Goal: Task Accomplishment & Management: Manage account settings

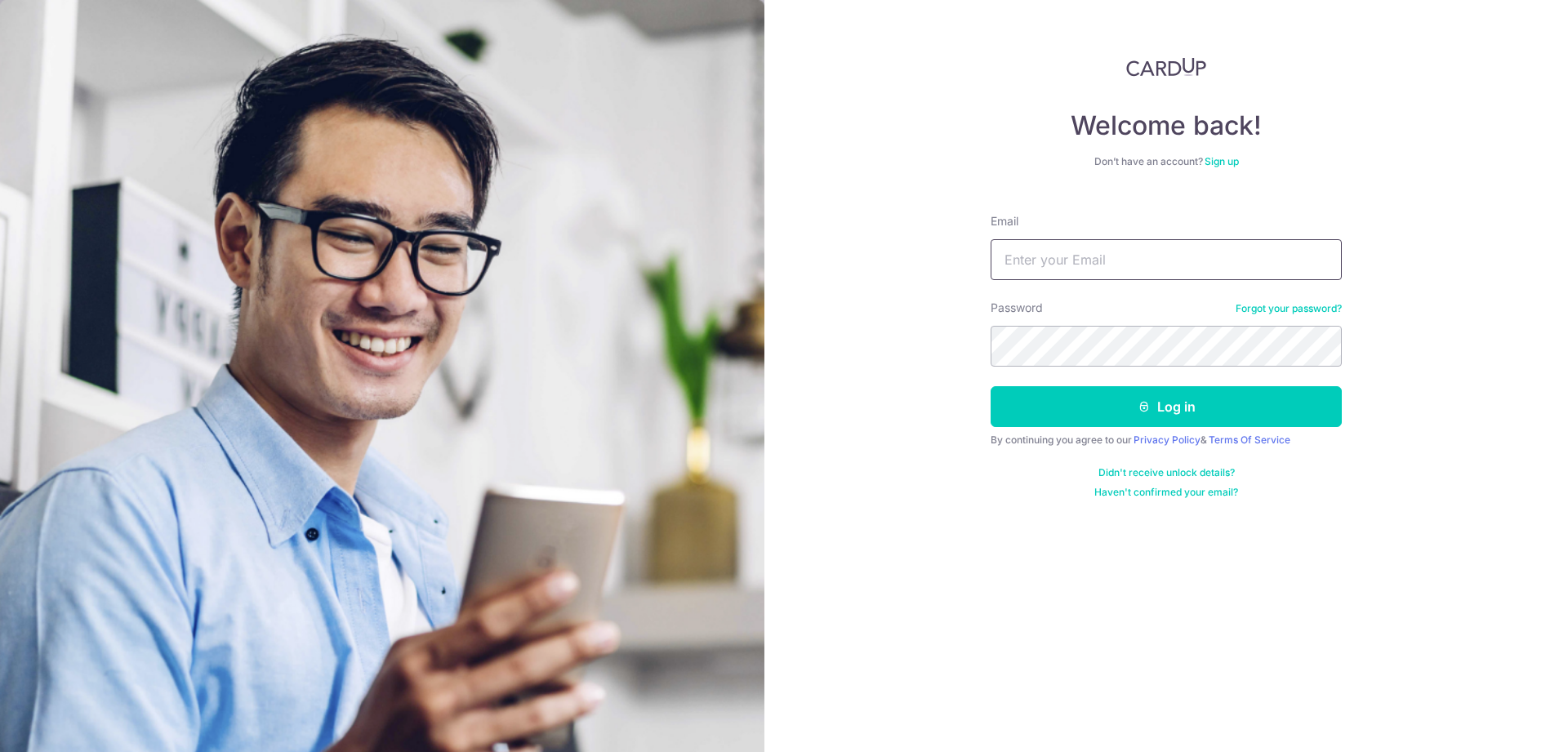
type input "[EMAIL_ADDRESS][DOMAIN_NAME]"
click at [1167, 406] on button "Log in" at bounding box center [1166, 406] width 351 height 41
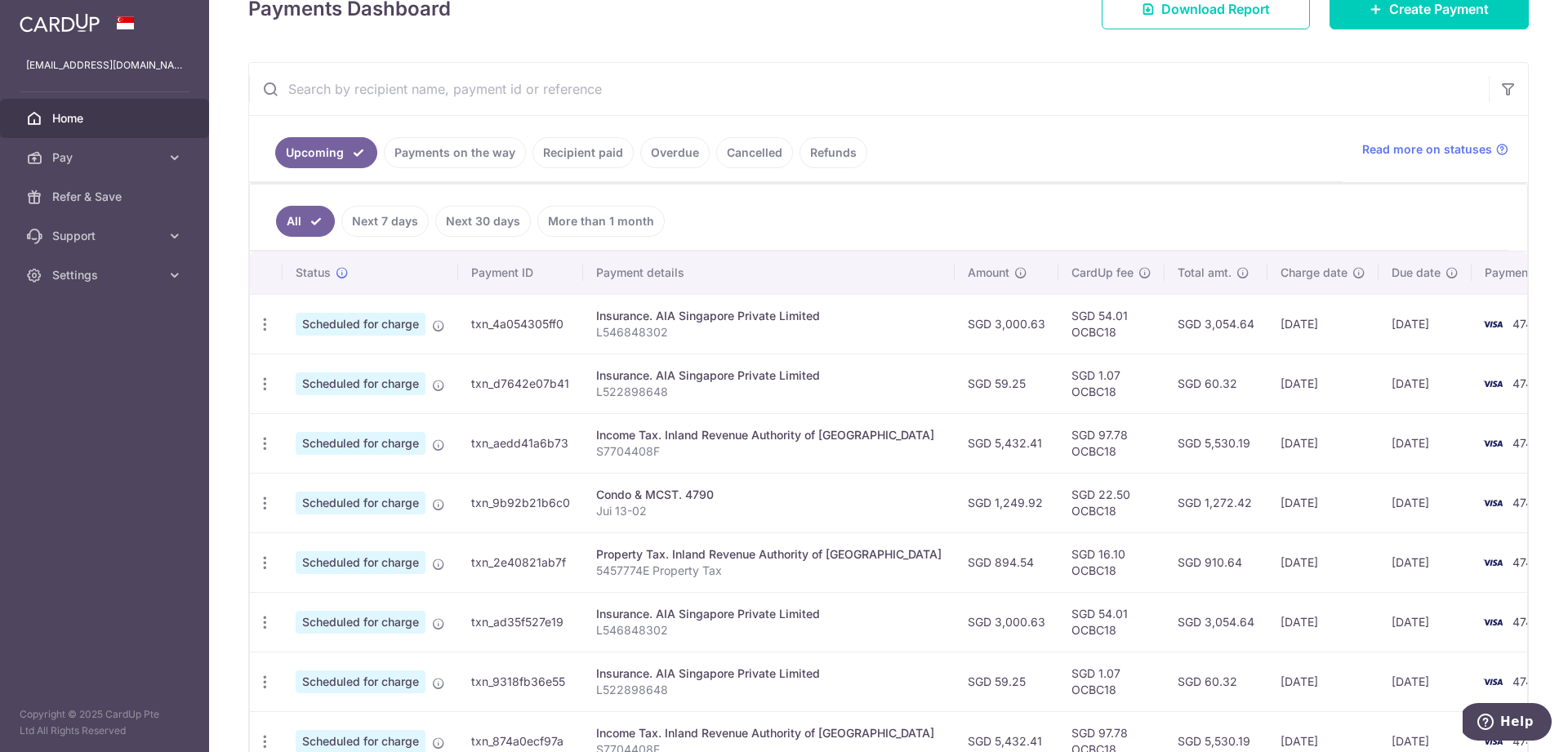
scroll to position [248, 0]
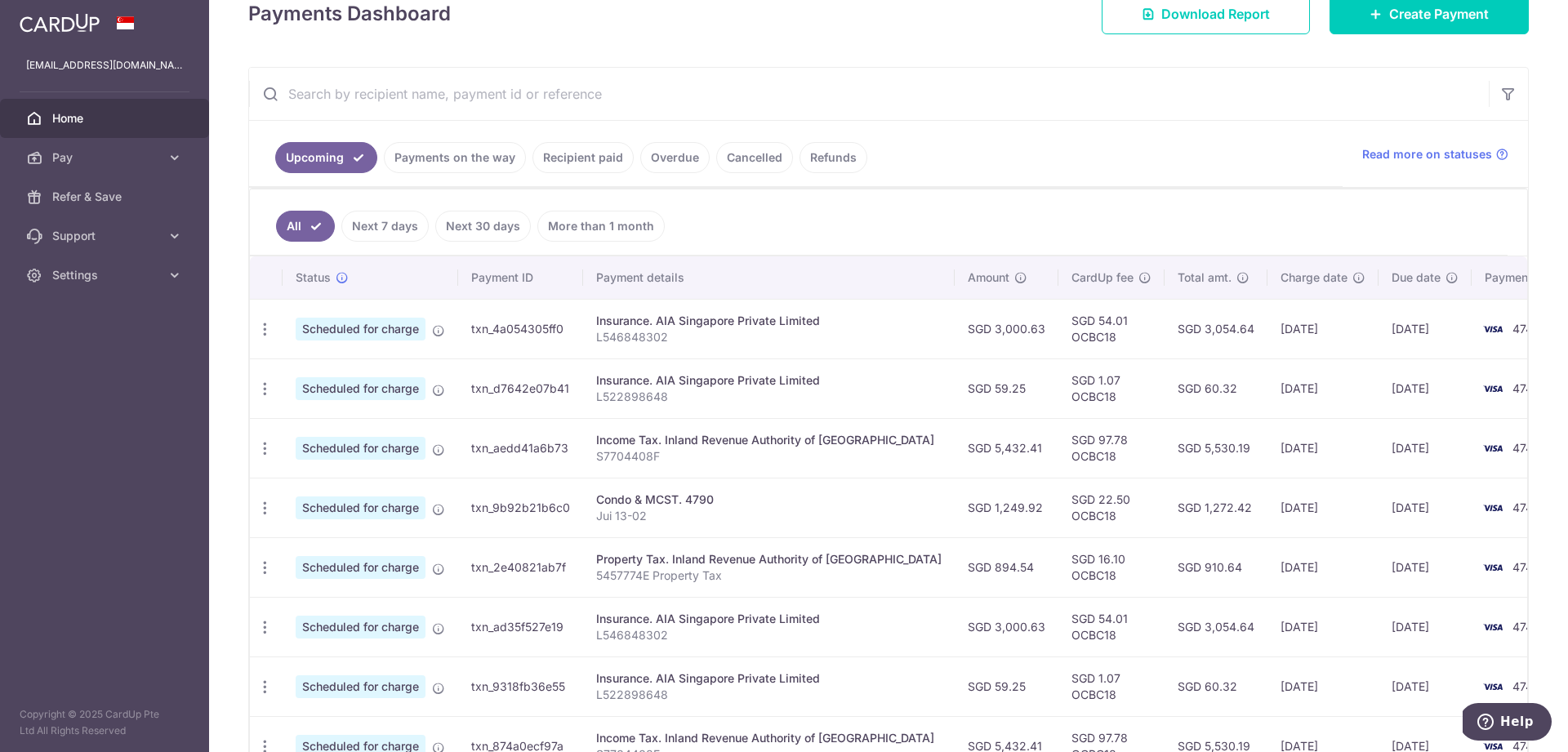
click at [487, 163] on link "Payments on the way" at bounding box center [455, 158] width 142 height 31
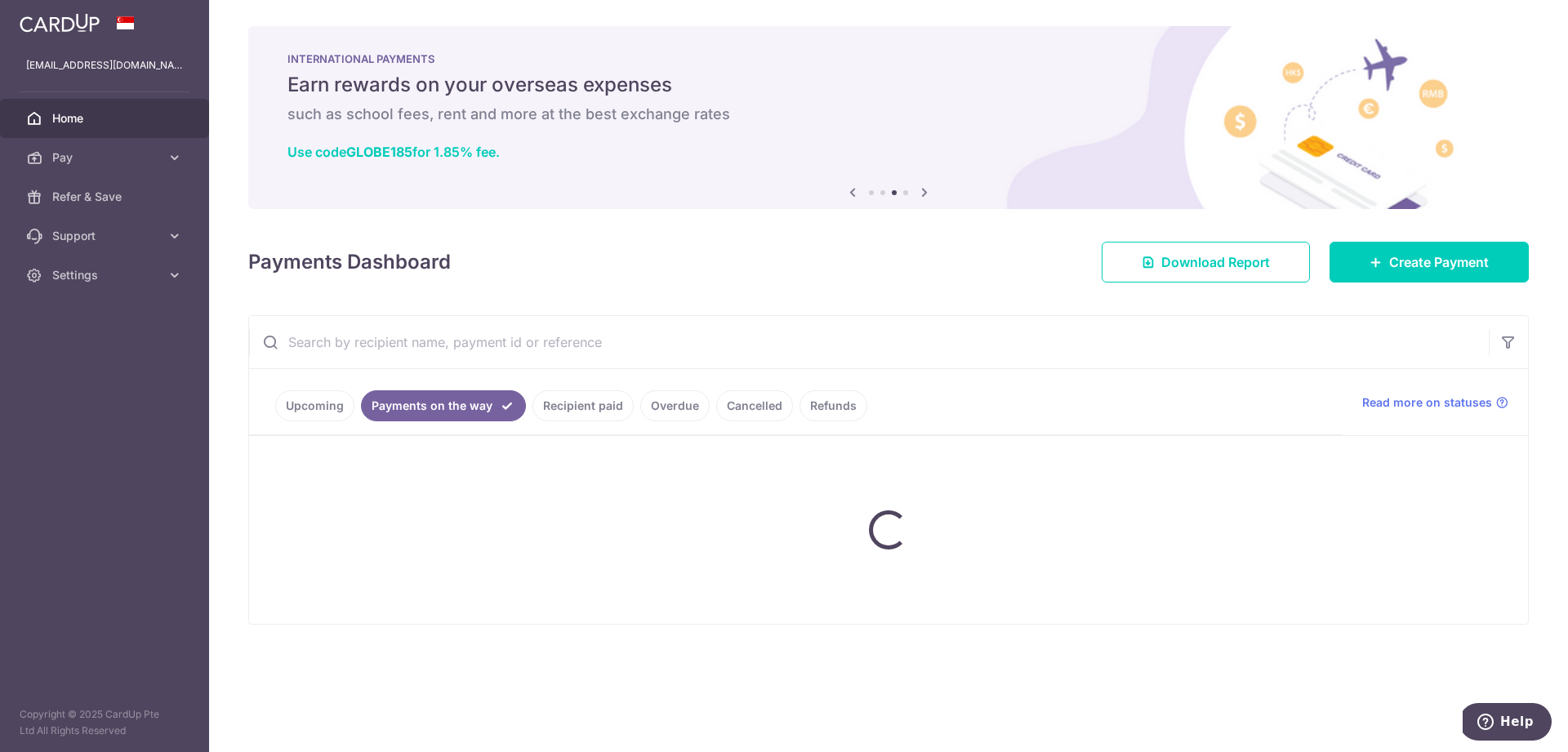
scroll to position [0, 0]
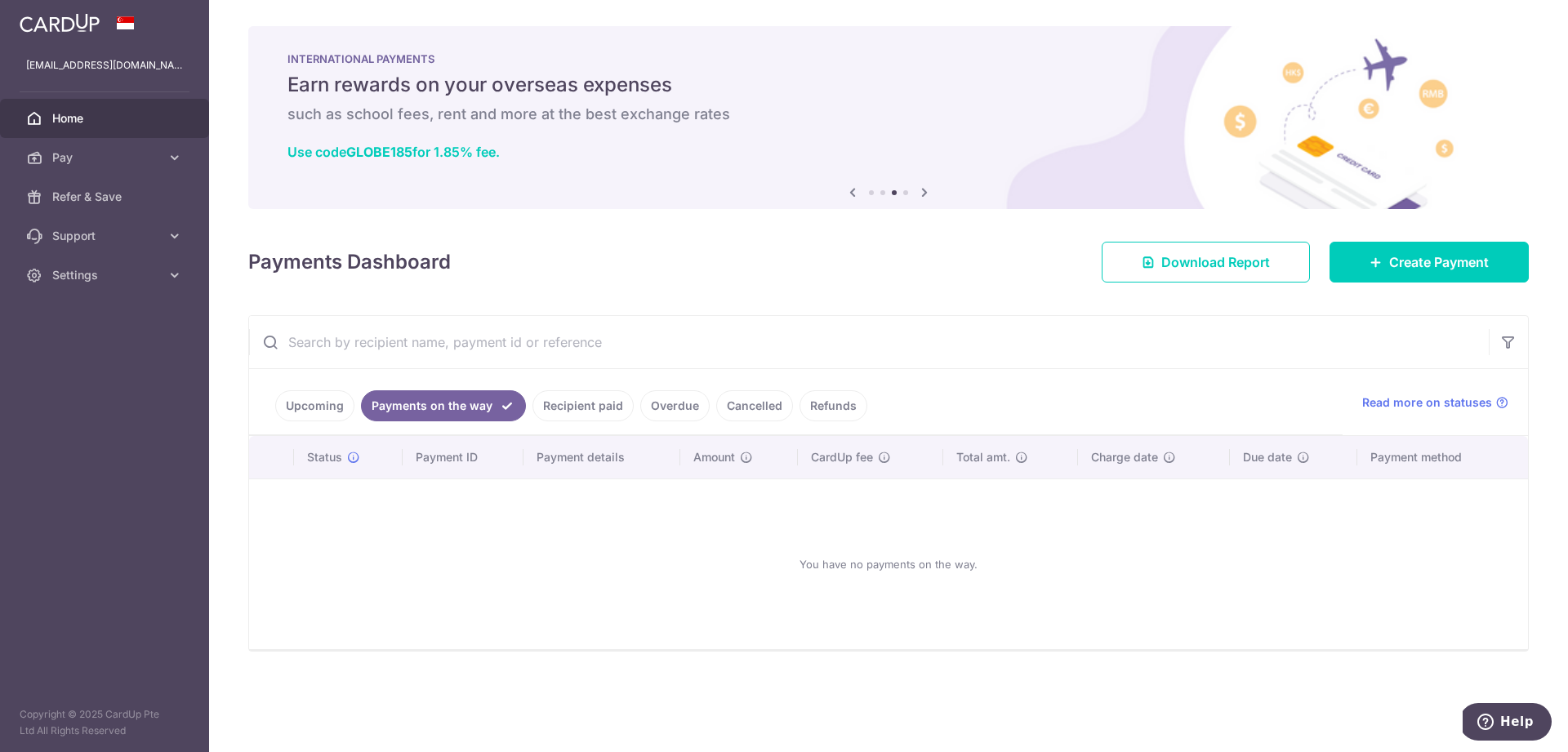
click at [587, 406] on link "Recipient paid" at bounding box center [583, 406] width 101 height 31
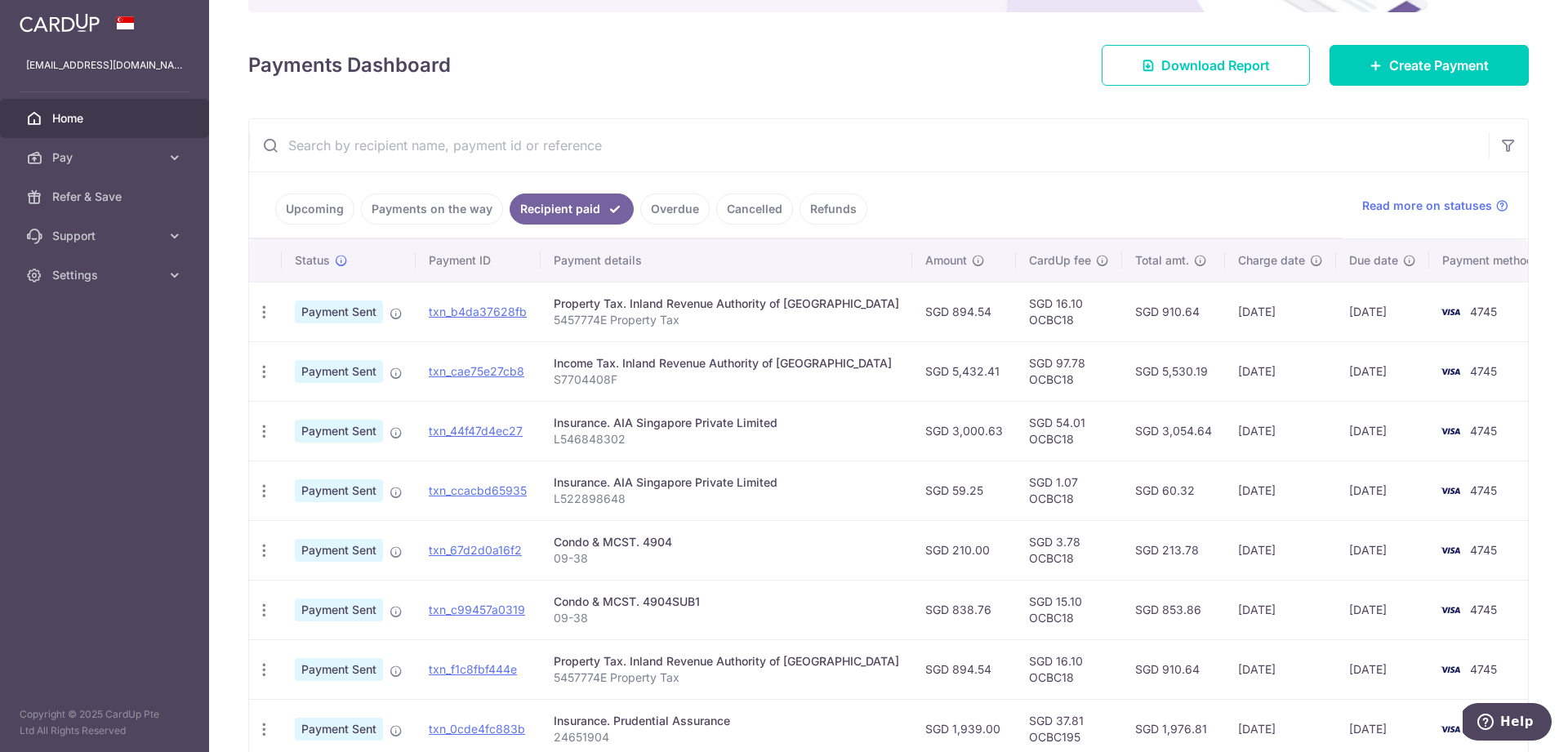
scroll to position [199, 0]
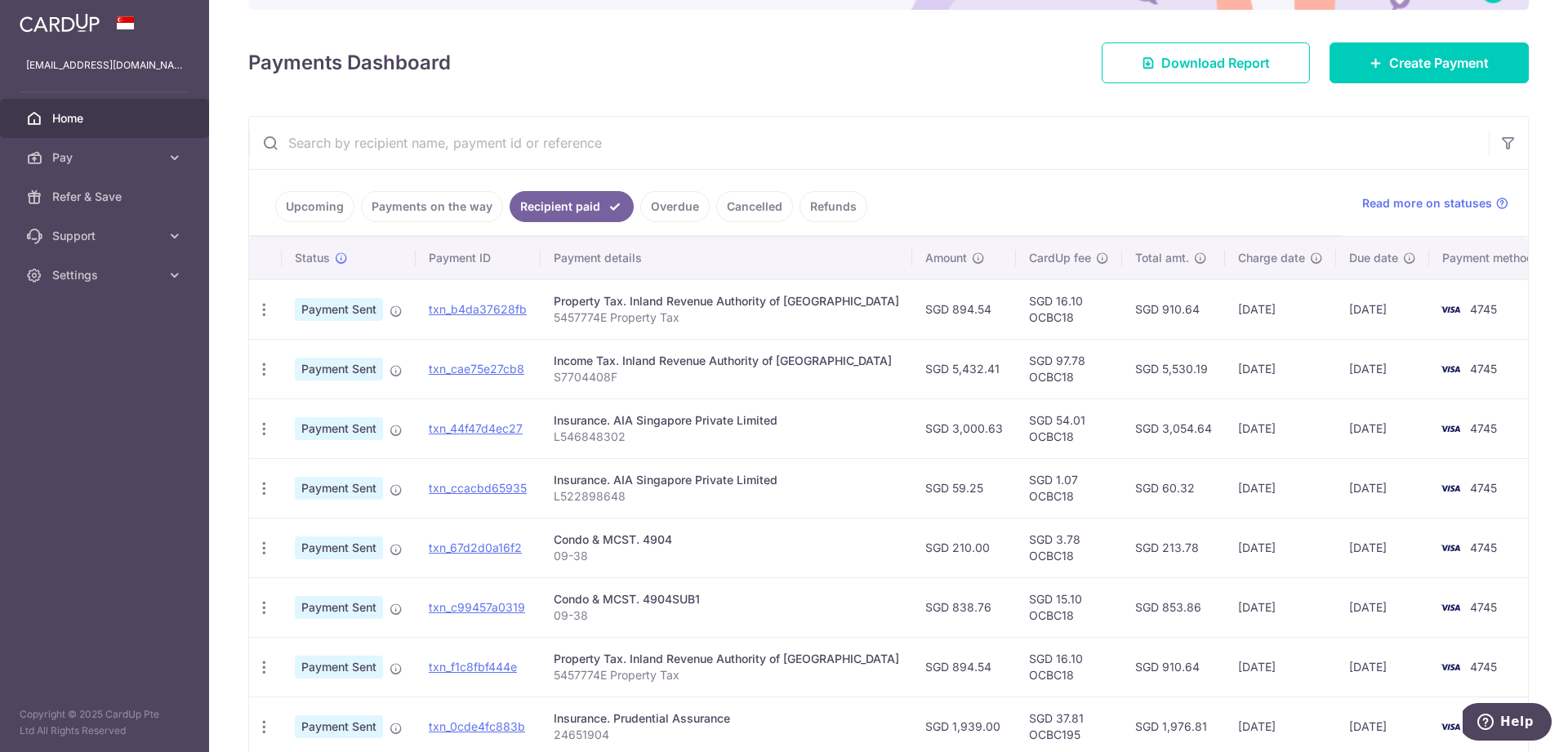
click at [311, 212] on link "Upcoming" at bounding box center [315, 207] width 79 height 31
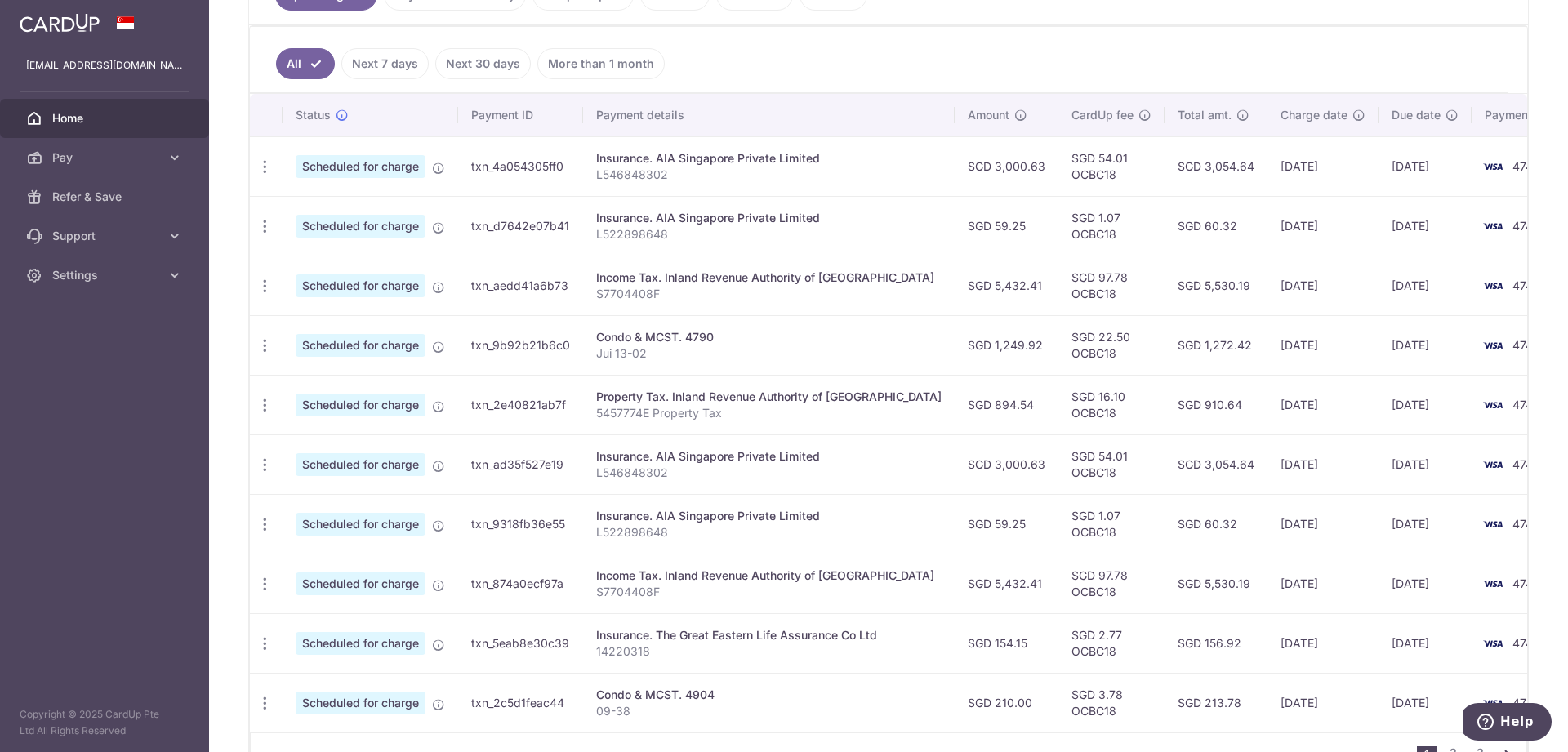
scroll to position [412, 0]
click at [262, 412] on div "Update payment Cancel payment" at bounding box center [264, 404] width 30 height 30
click at [265, 406] on icon "button" at bounding box center [265, 405] width 17 height 17
click at [315, 444] on span "Update payment" at bounding box center [353, 448] width 112 height 20
radio input "true"
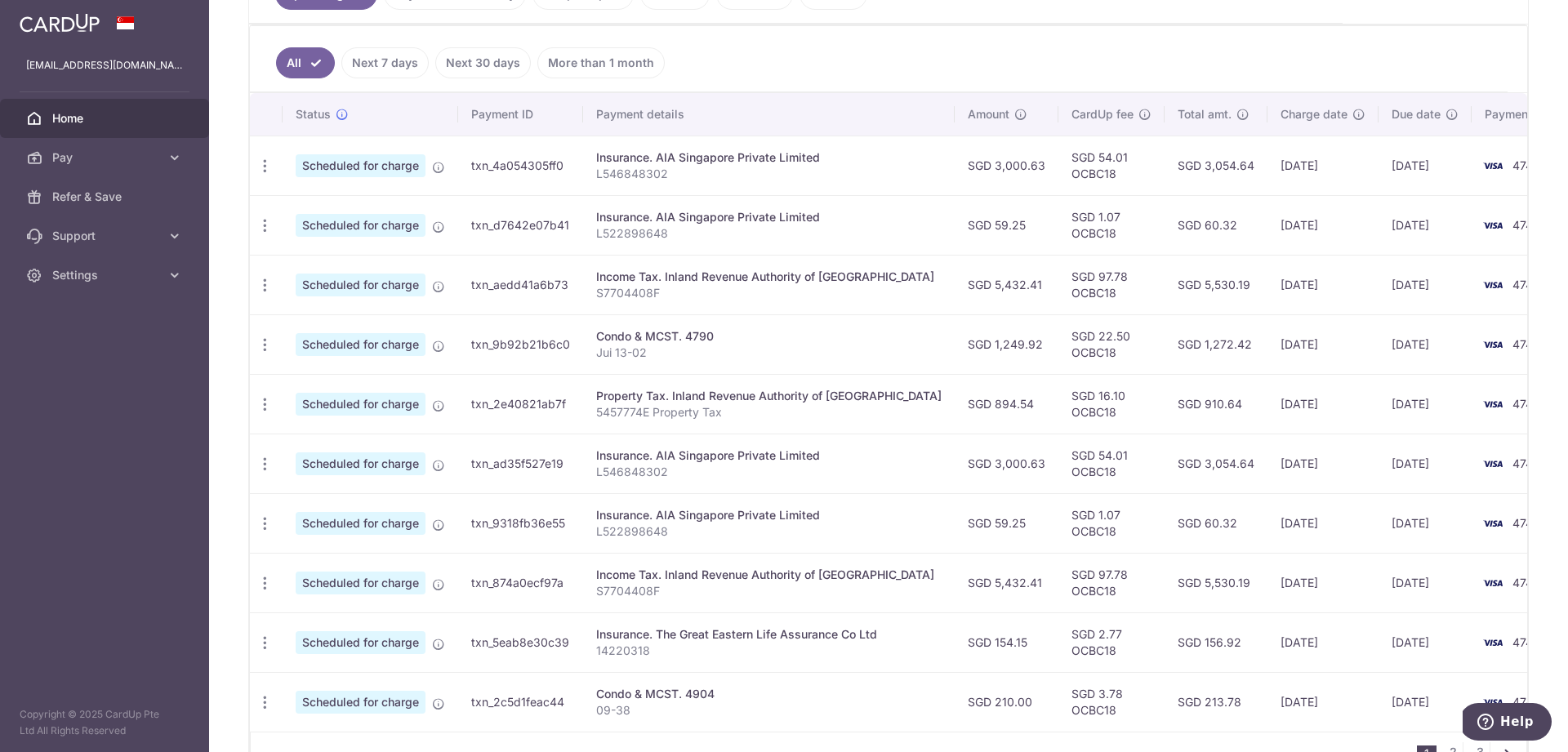
type input "894.54"
type input "08/11/2025"
type input "5457774E"
type input "OCBC18"
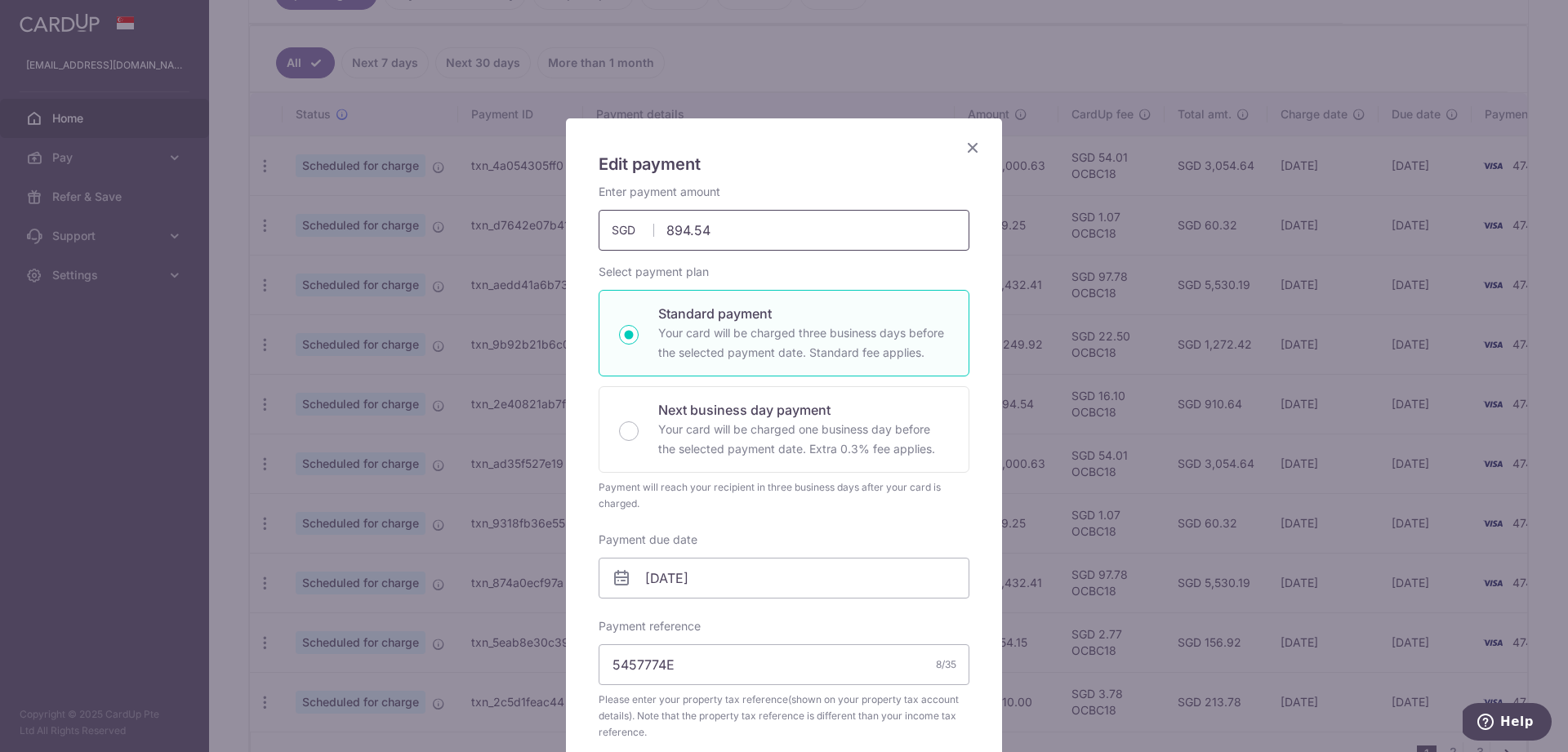
drag, startPoint x: 718, startPoint y: 232, endPoint x: 663, endPoint y: 232, distance: 55.0
click at [663, 232] on input "894.54" at bounding box center [784, 231] width 371 height 41
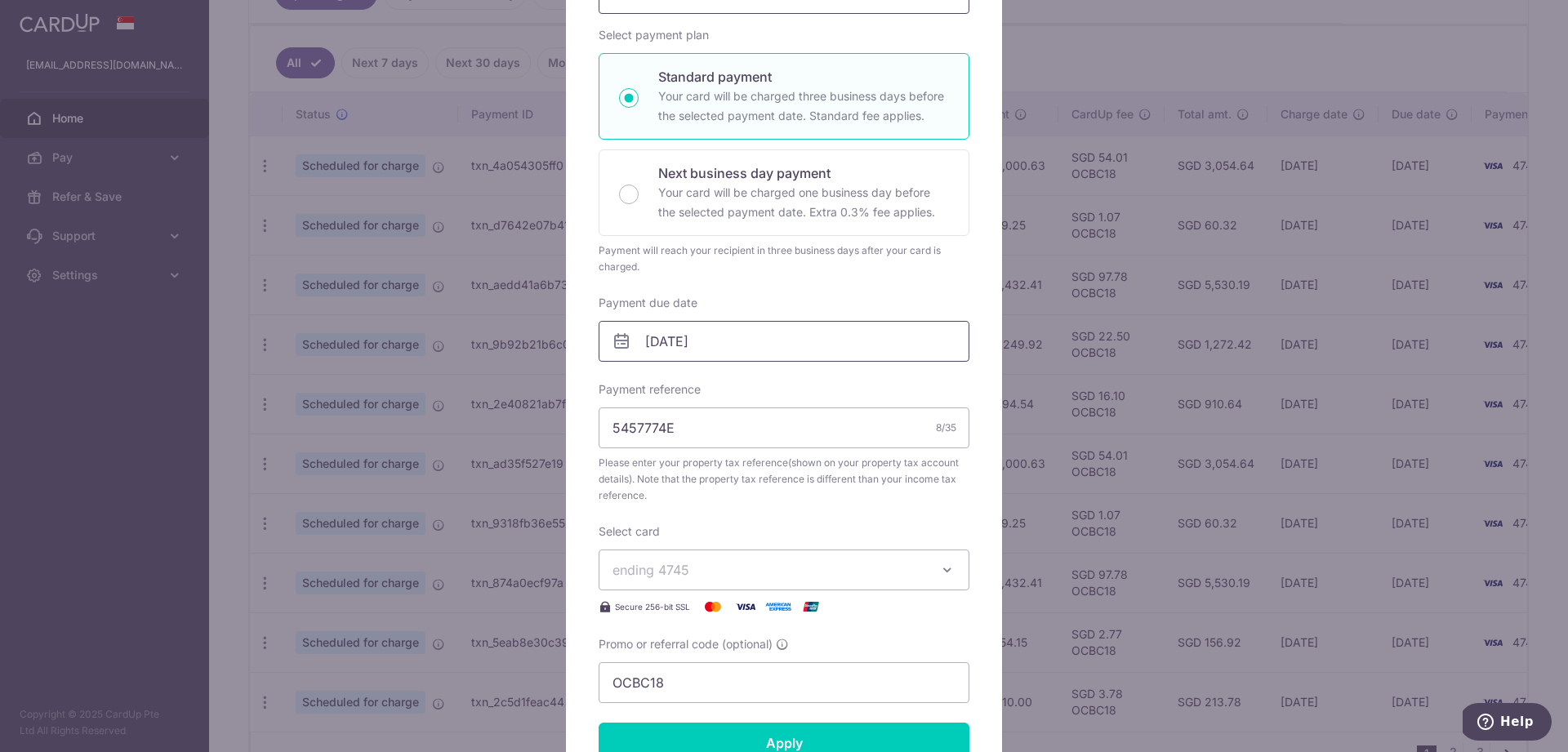
scroll to position [238, 0]
type input "447.30"
click at [657, 342] on input "08/11/2025" at bounding box center [784, 340] width 371 height 41
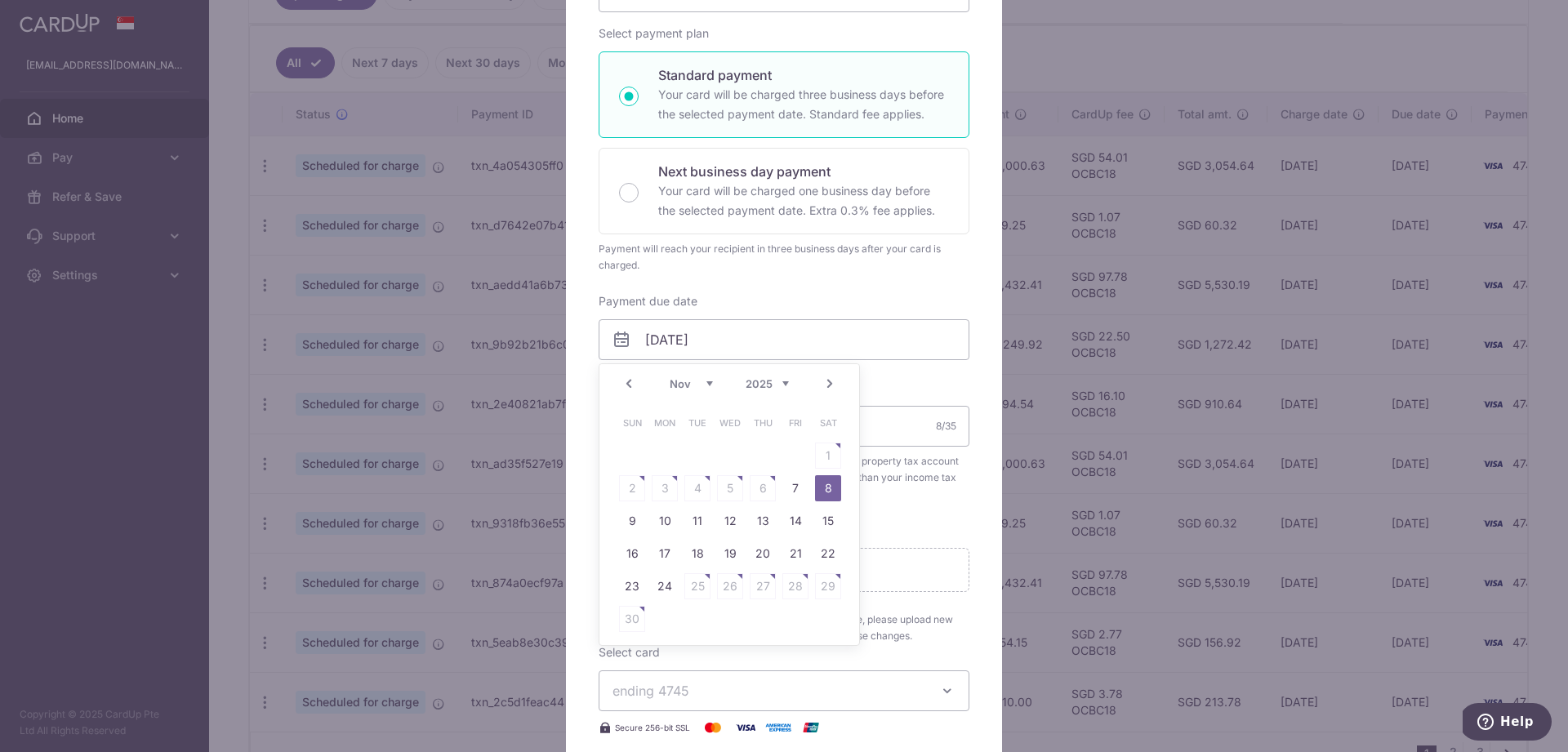
click at [629, 384] on link "Prev" at bounding box center [629, 383] width 20 height 20
click at [733, 523] on link "15" at bounding box center [730, 520] width 26 height 26
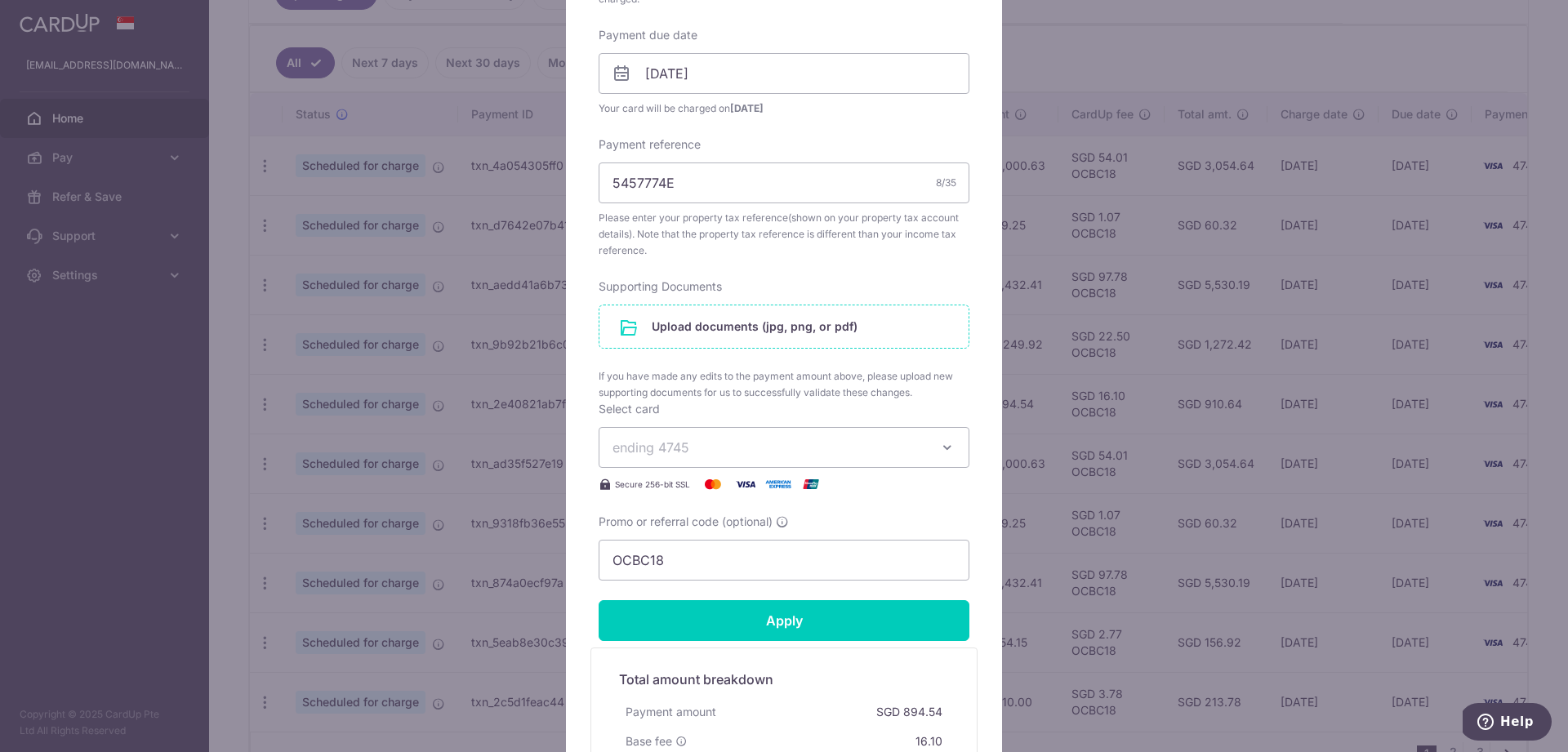
scroll to position [518, 0]
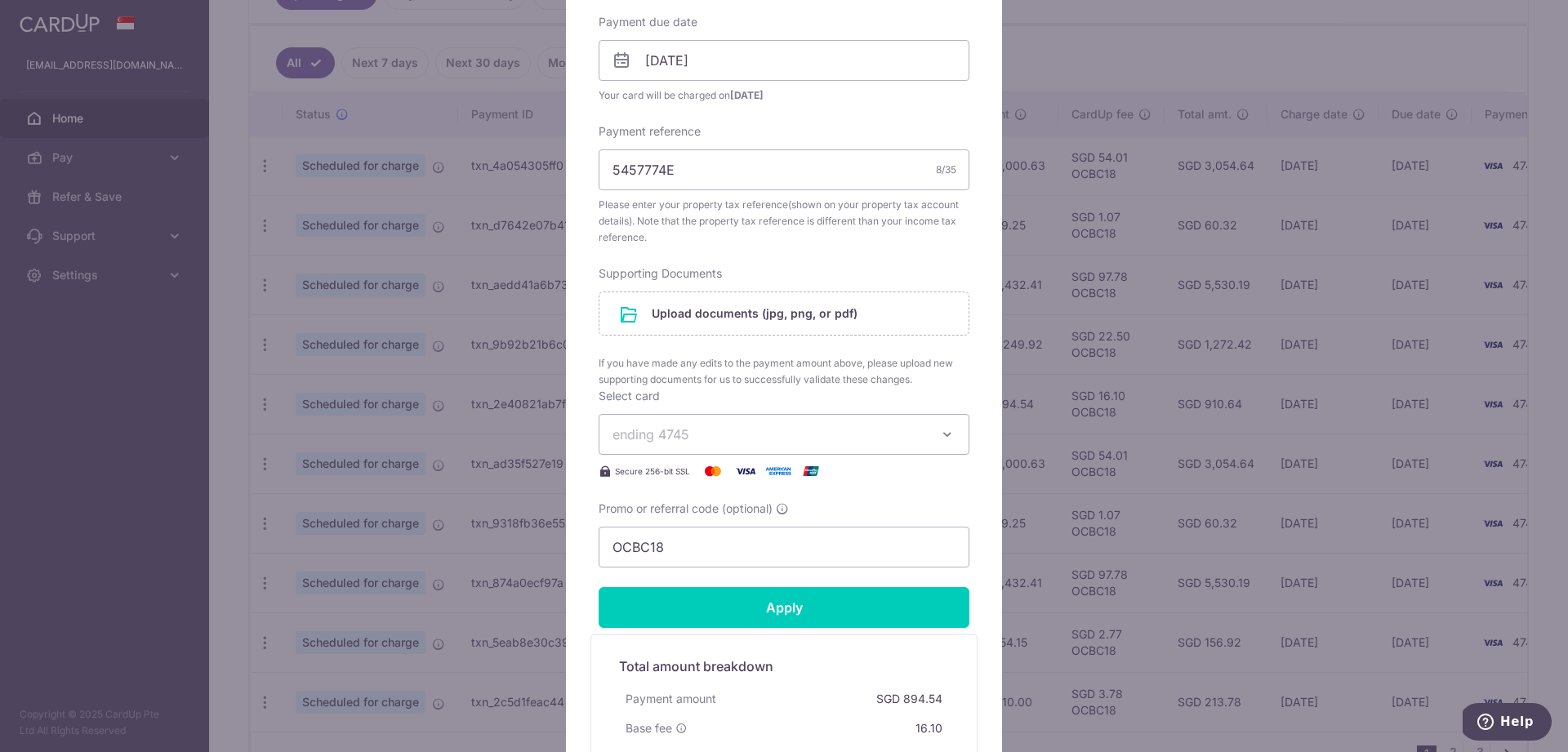
click at [742, 601] on input "Apply" at bounding box center [784, 608] width 371 height 41
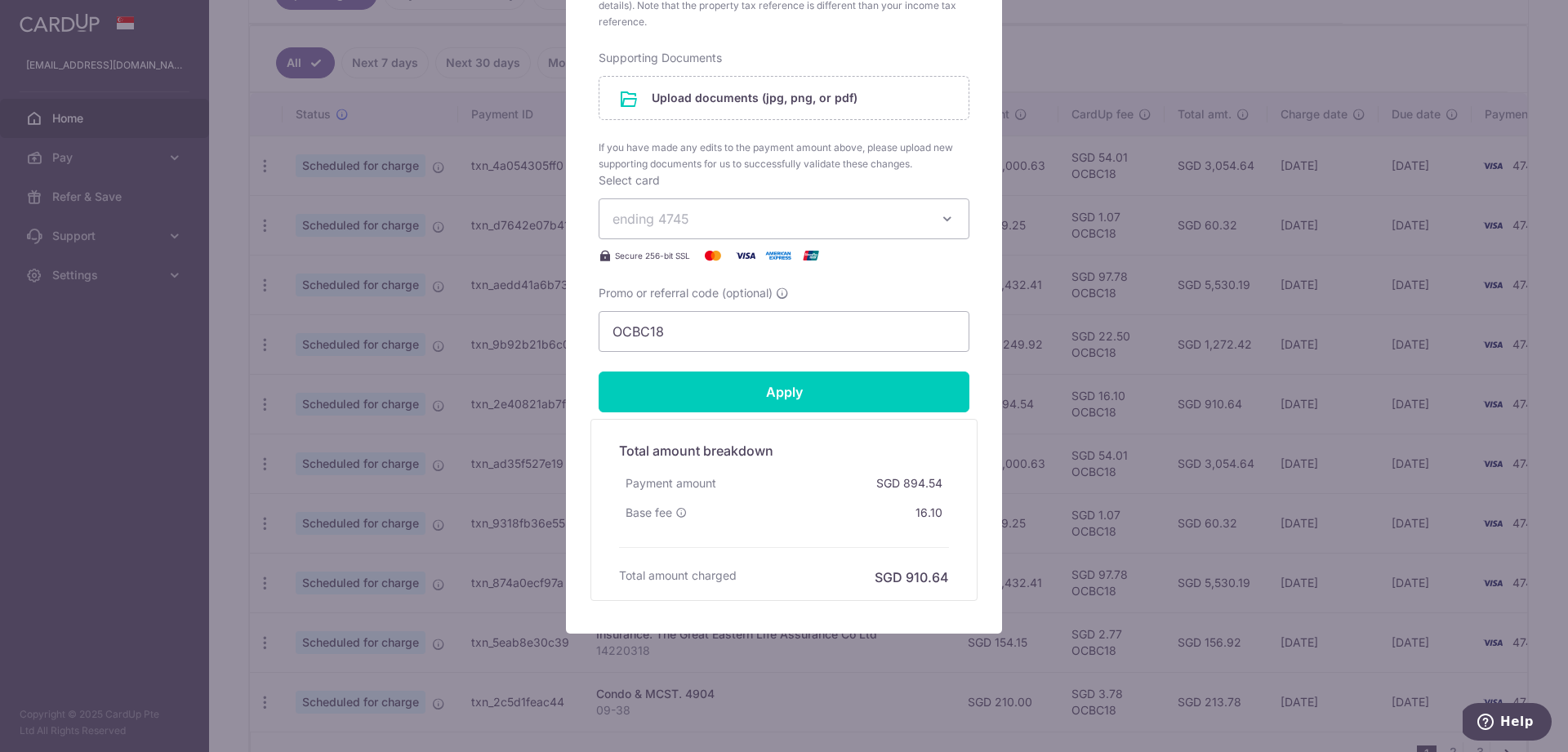
scroll to position [756, 0]
click at [807, 412] on form "By clicking apply, you will make changes to all payments to Inland Revenue Auth…" at bounding box center [784, 14] width 371 height 1173
click at [805, 400] on input "Apply" at bounding box center [784, 392] width 371 height 41
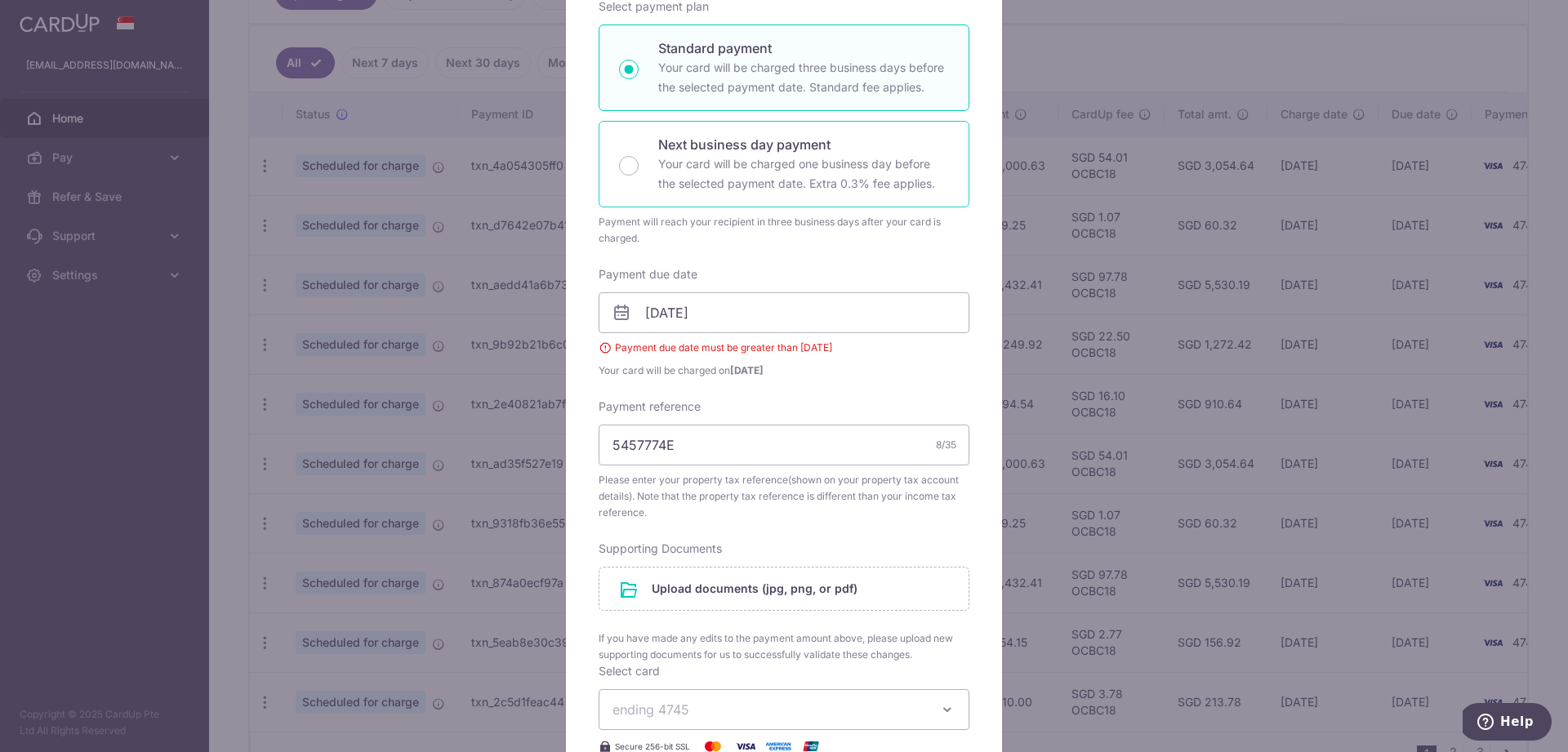
scroll to position [290, 0]
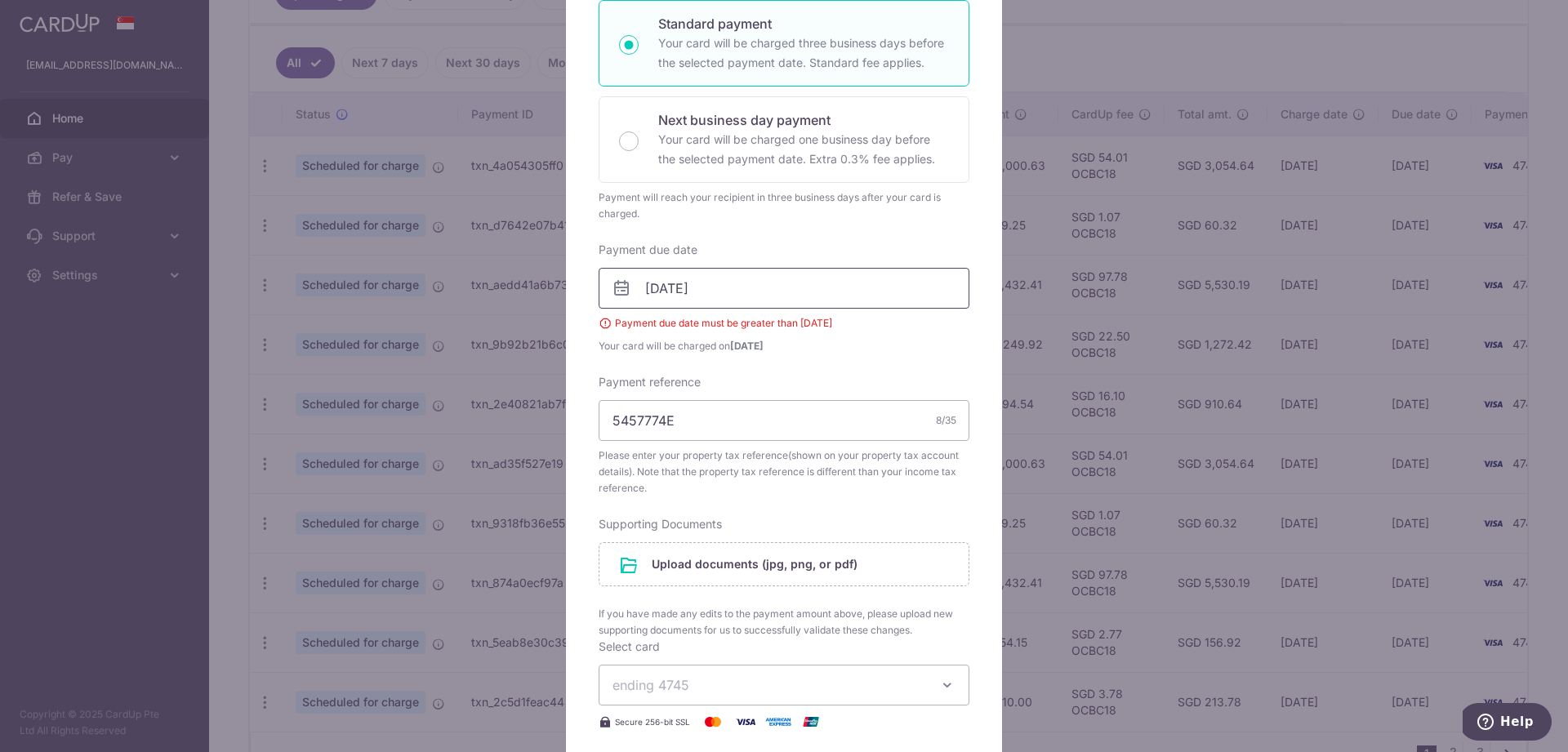
click at [757, 298] on input "15/10/2025" at bounding box center [784, 288] width 371 height 41
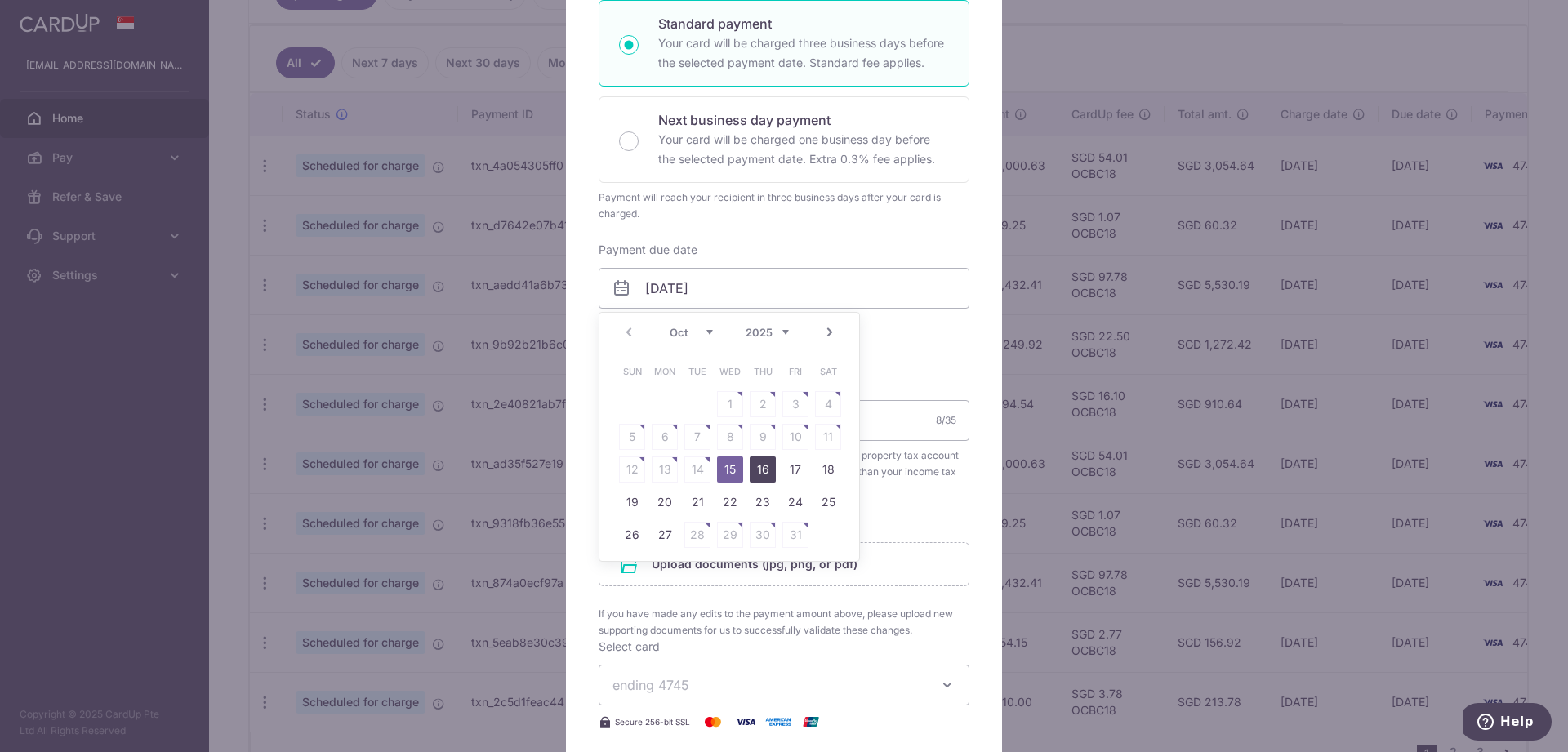
click at [766, 469] on link "16" at bounding box center [763, 469] width 26 height 26
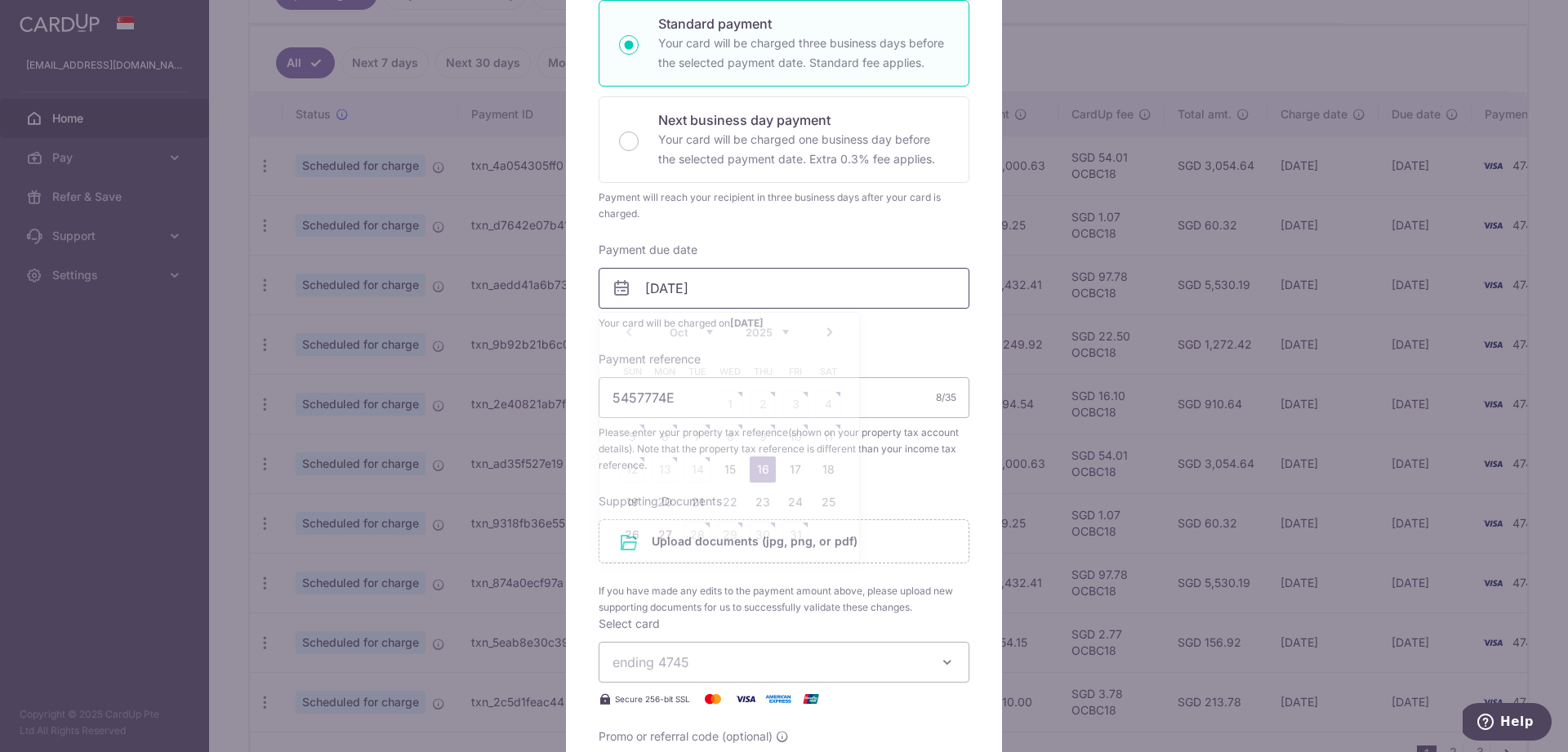
click at [655, 287] on input "16/10/2025" at bounding box center [784, 288] width 371 height 41
click at [733, 471] on link "15" at bounding box center [730, 469] width 26 height 26
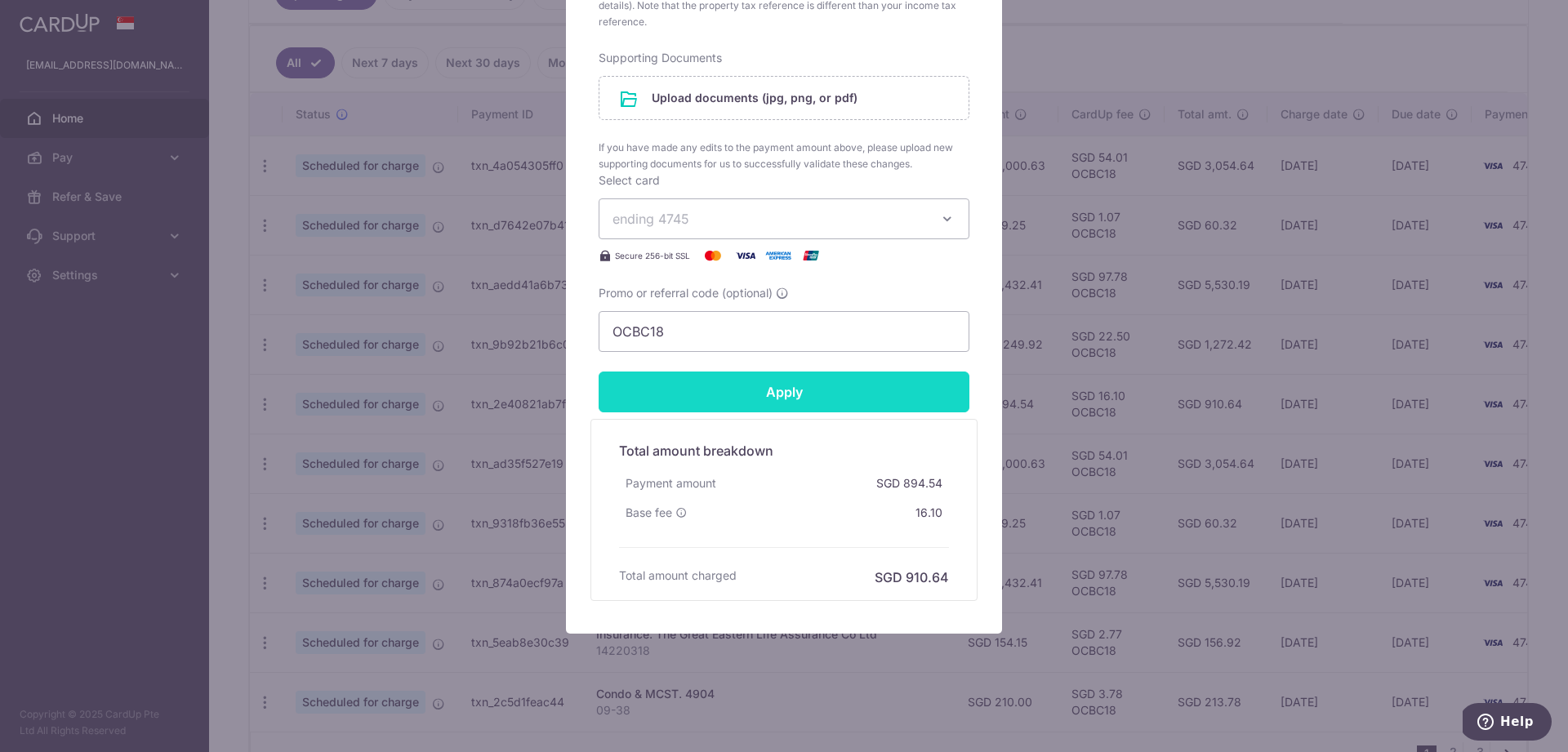
scroll to position [733, 0]
click at [833, 394] on input "Apply" at bounding box center [784, 392] width 371 height 41
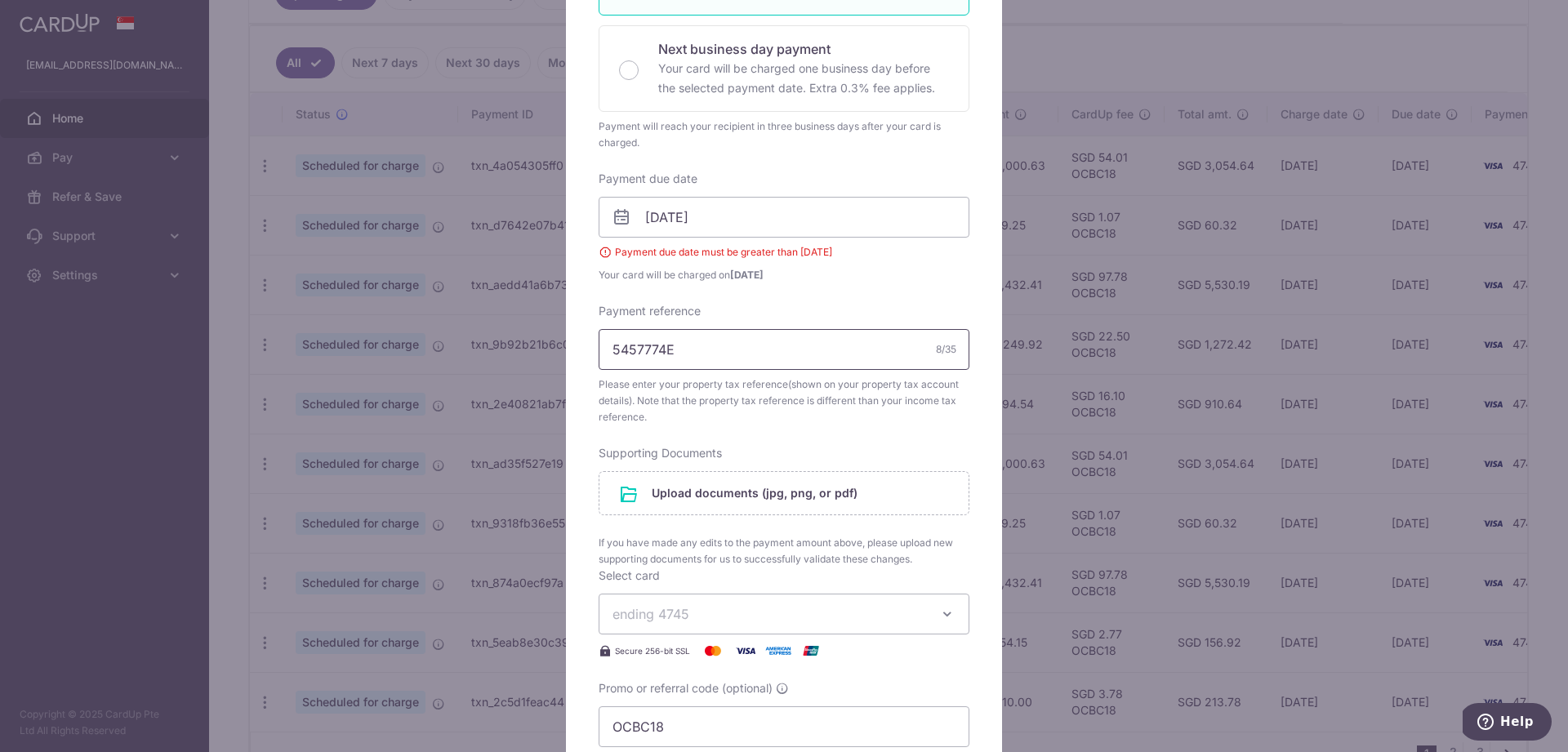
scroll to position [360, 0]
click at [656, 216] on input "15/10/2025" at bounding box center [784, 218] width 371 height 41
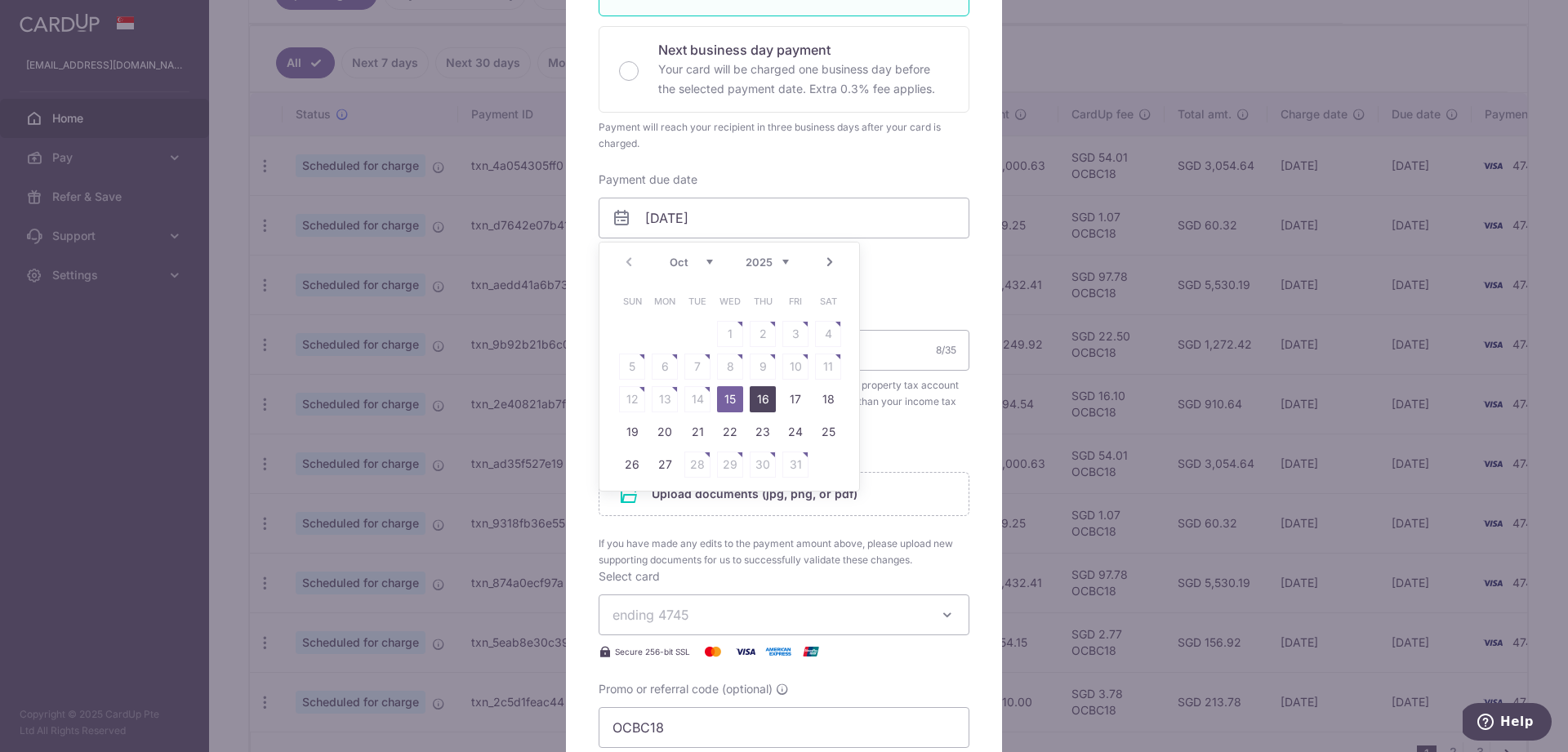
click at [766, 396] on link "16" at bounding box center [763, 399] width 26 height 26
type input "16/10/2025"
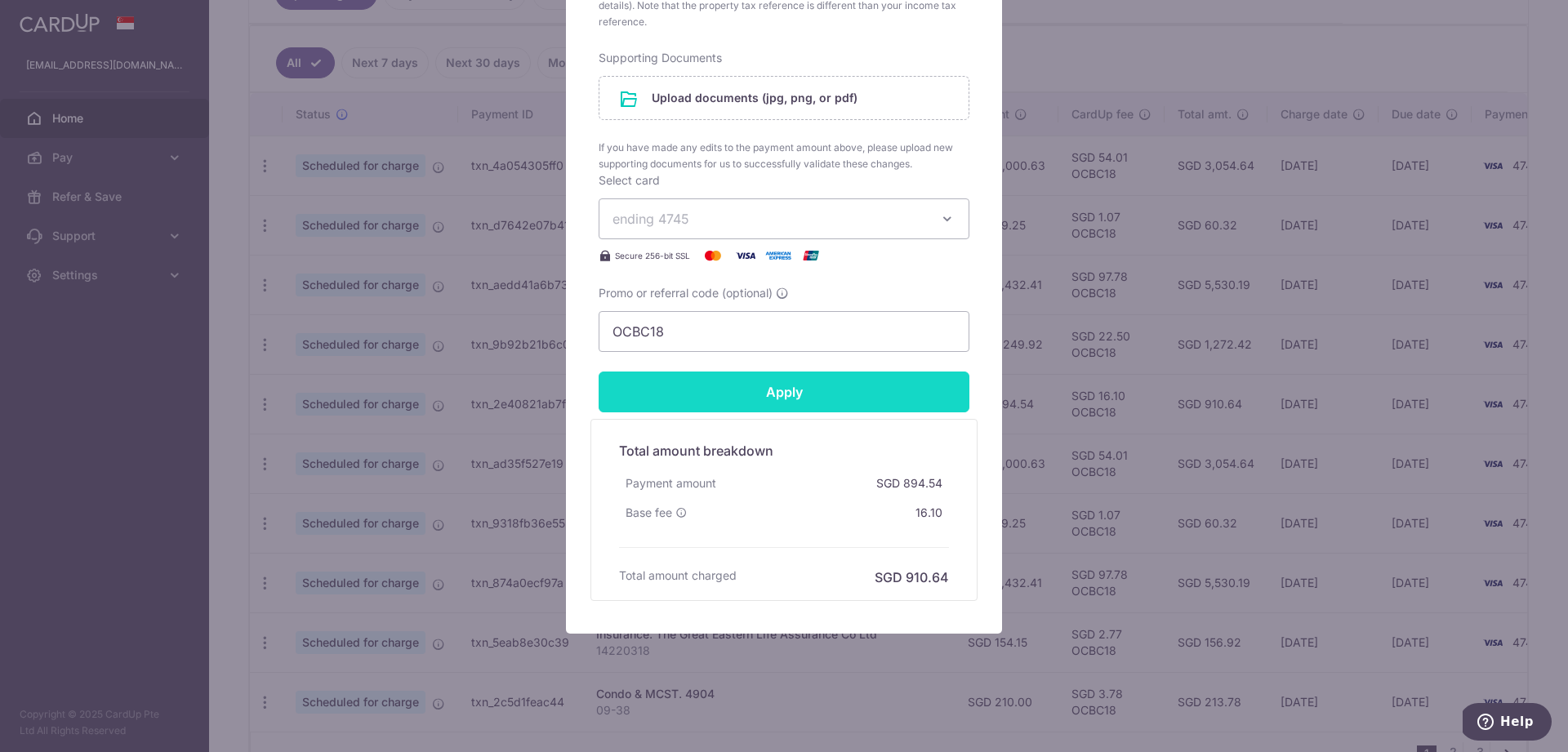
scroll to position [733, 0]
click at [805, 381] on input "Apply" at bounding box center [784, 392] width 371 height 41
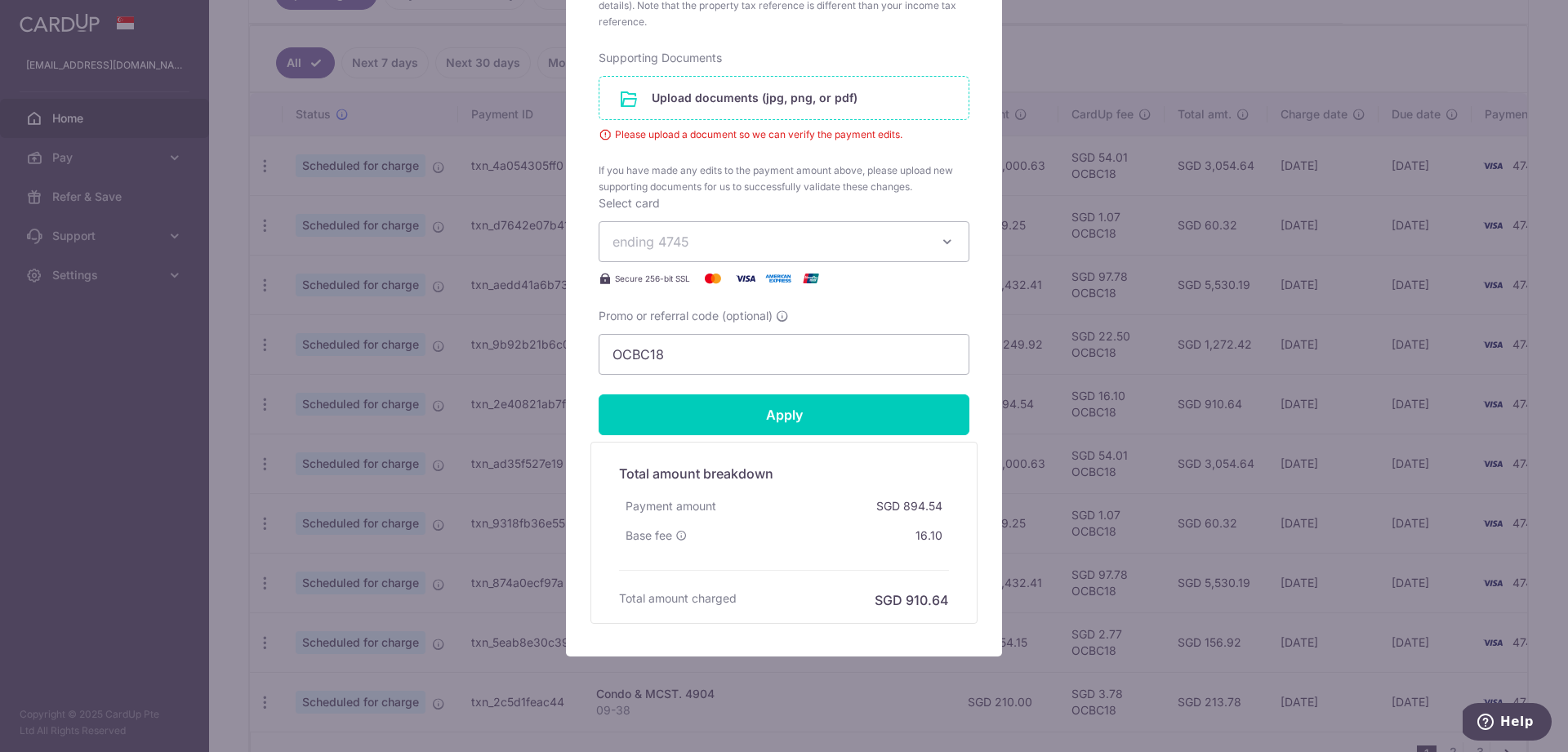
click at [837, 106] on input "file" at bounding box center [784, 99] width 369 height 43
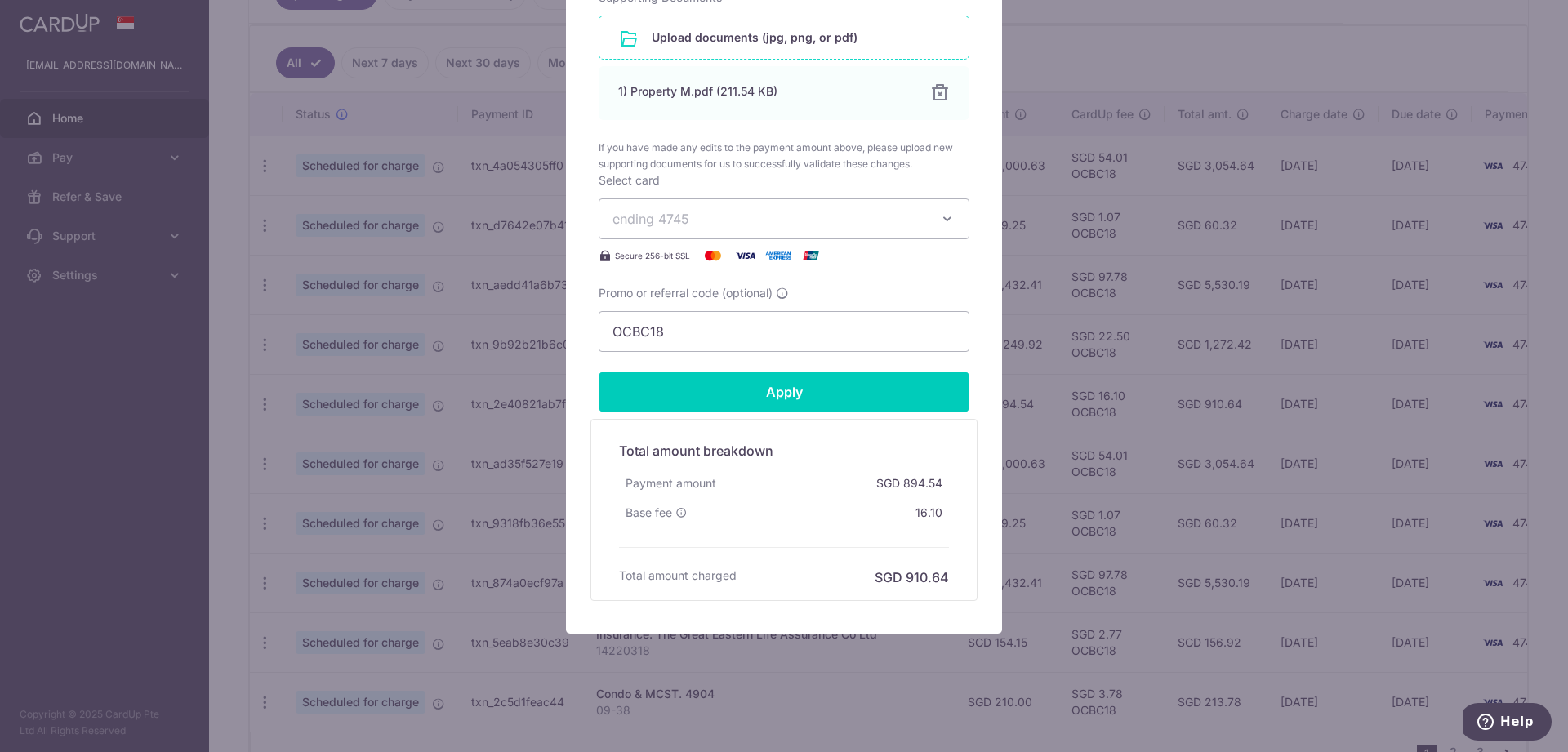
scroll to position [794, 0]
click at [902, 399] on input "Apply" at bounding box center [784, 392] width 371 height 41
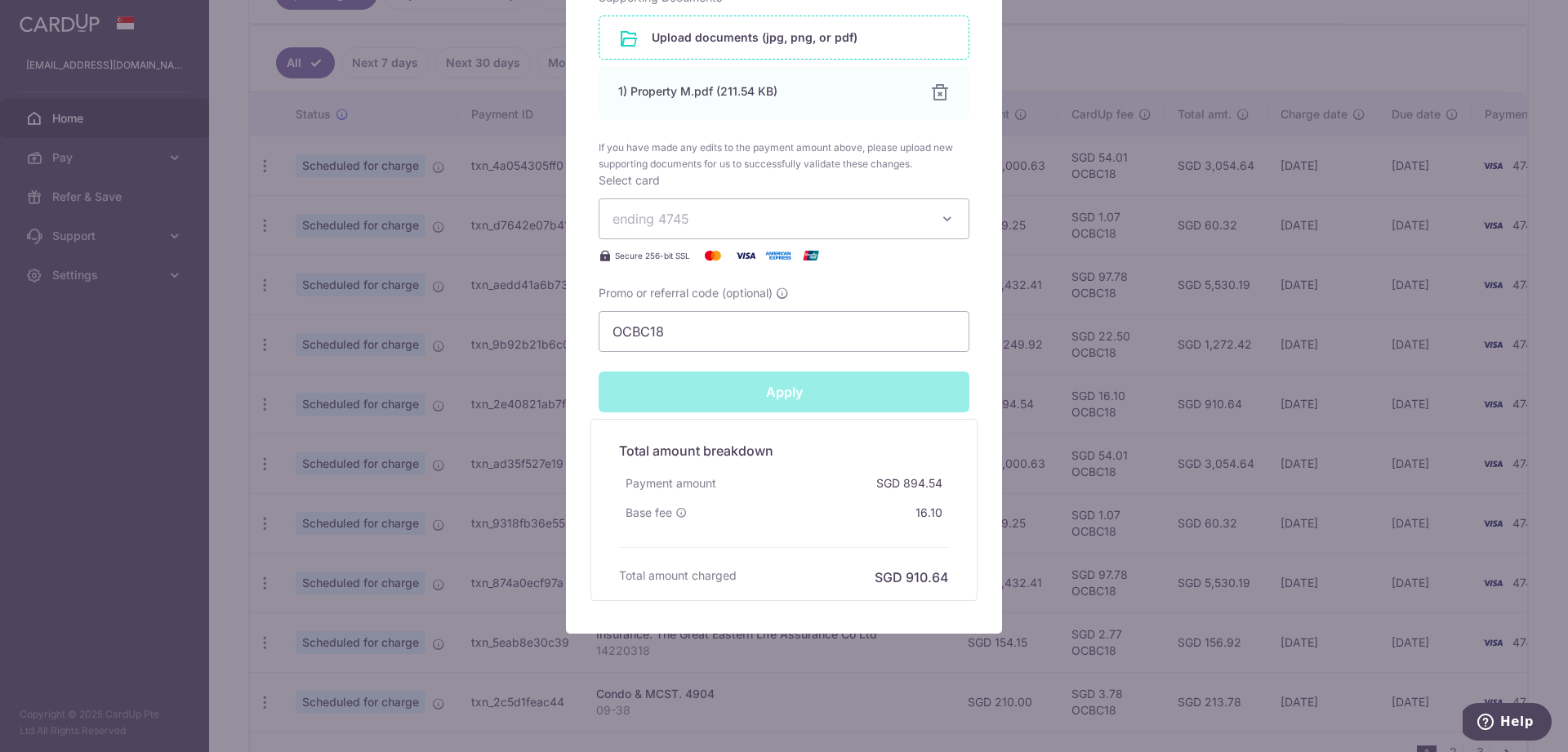
type input "Successfully Applied"
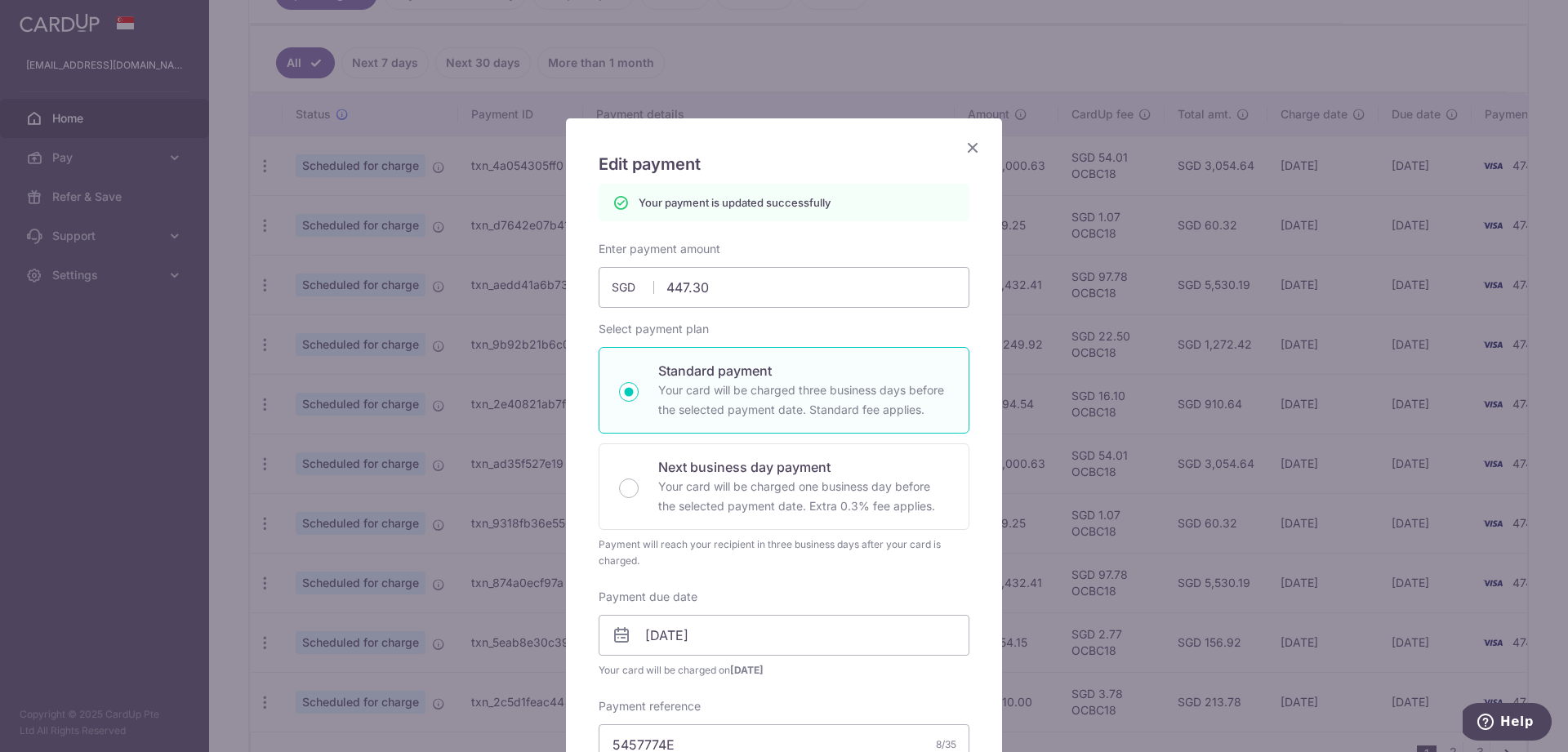
scroll to position [0, 0]
click at [979, 148] on icon "Close" at bounding box center [973, 147] width 20 height 21
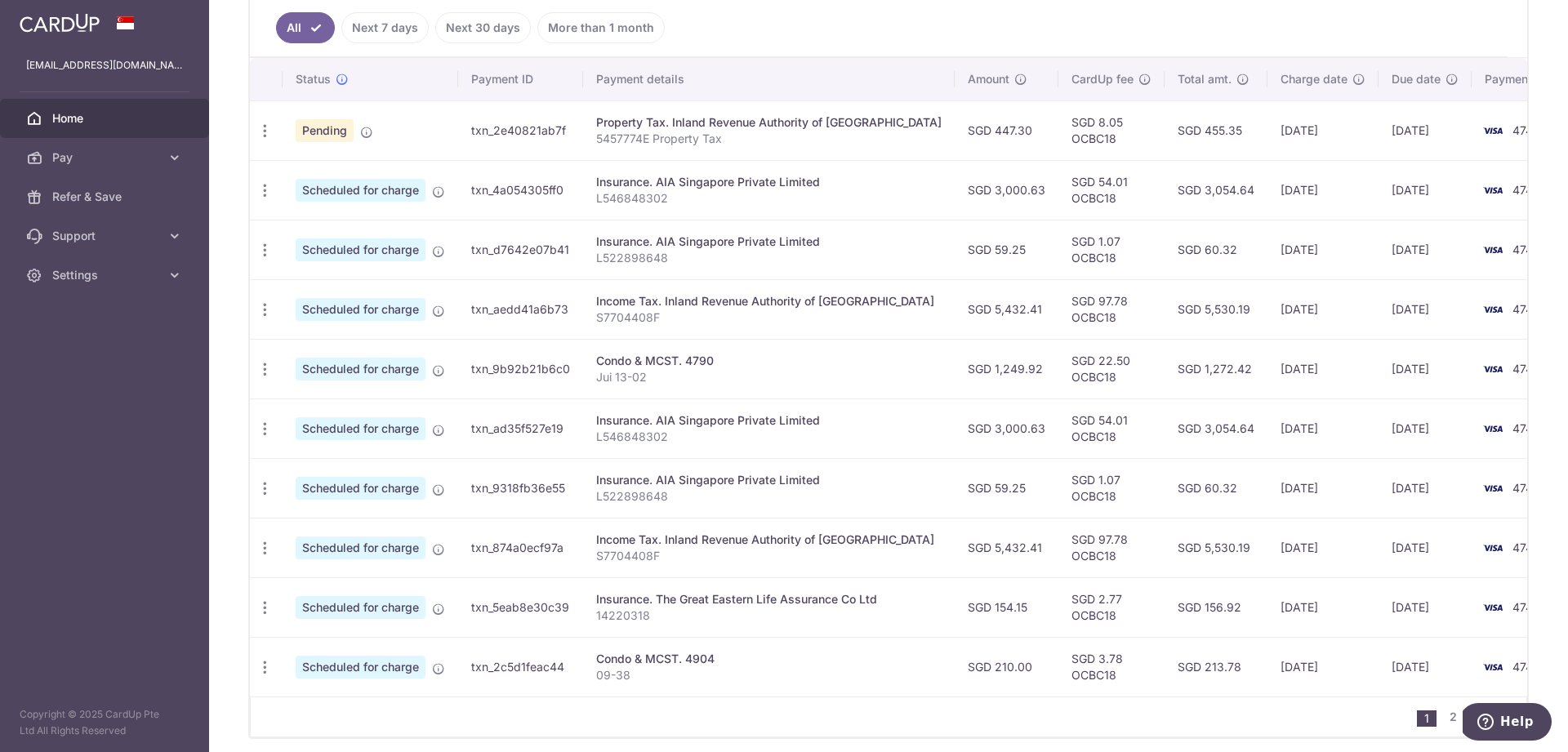
scroll to position [448, 0]
click at [268, 368] on icon "button" at bounding box center [265, 368] width 17 height 17
click at [307, 413] on span "Update payment" at bounding box center [353, 412] width 112 height 20
radio input "true"
type input "1,249.92"
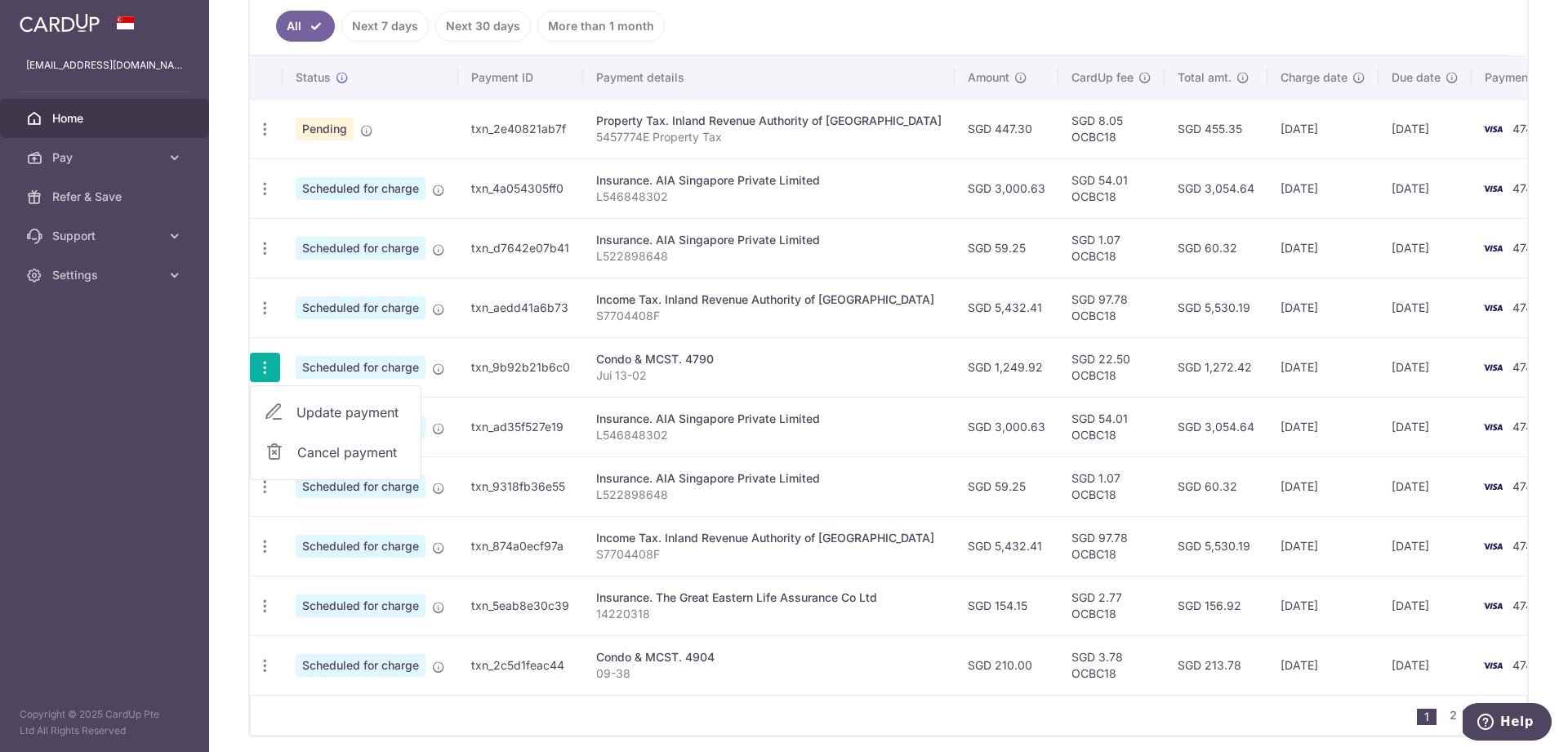
type input "30/10/2025"
type input "Jui 13-02"
type input "OCBC18"
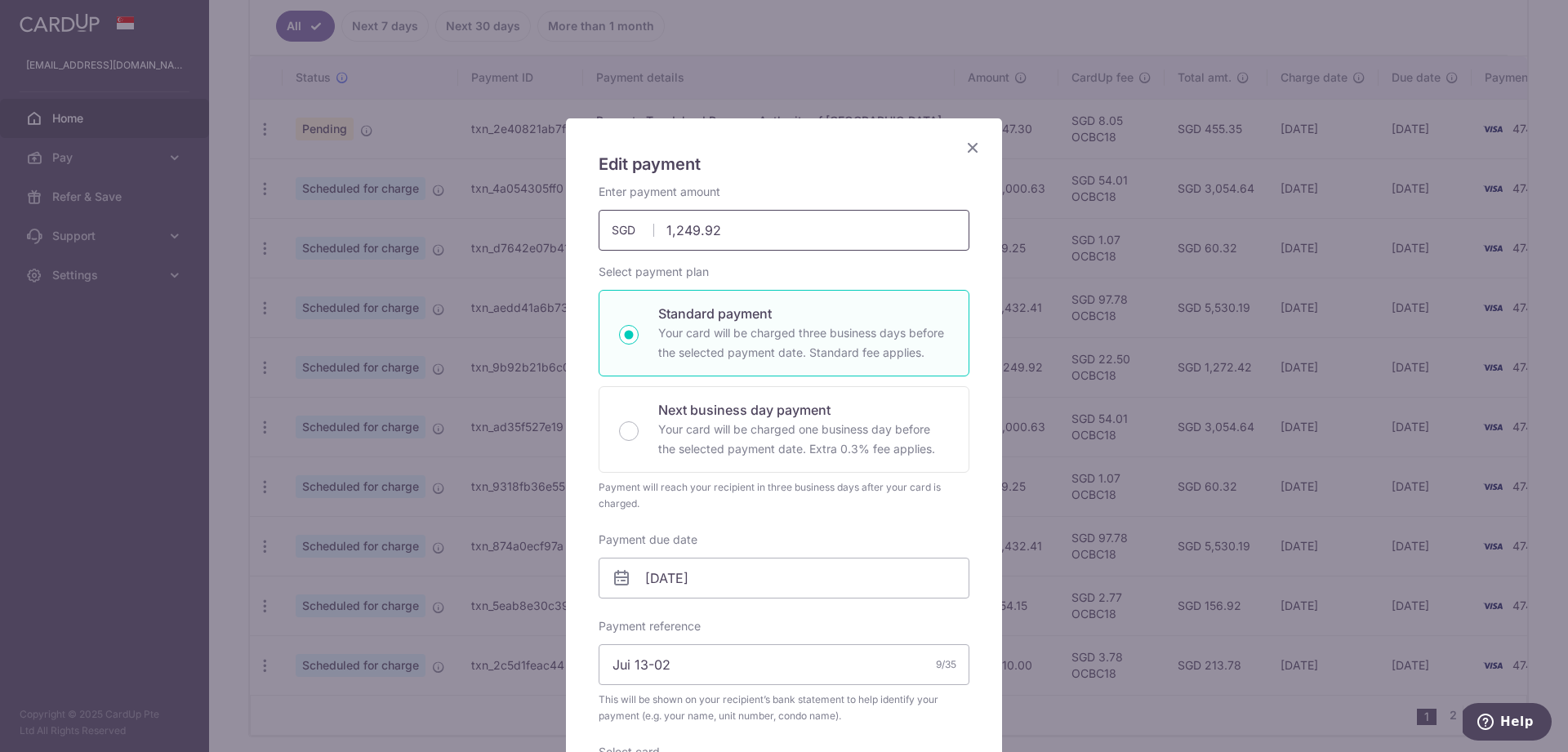
drag, startPoint x: 684, startPoint y: 233, endPoint x: 739, endPoint y: 232, distance: 55.0
click at [739, 232] on input "1,249.92" at bounding box center [784, 231] width 371 height 41
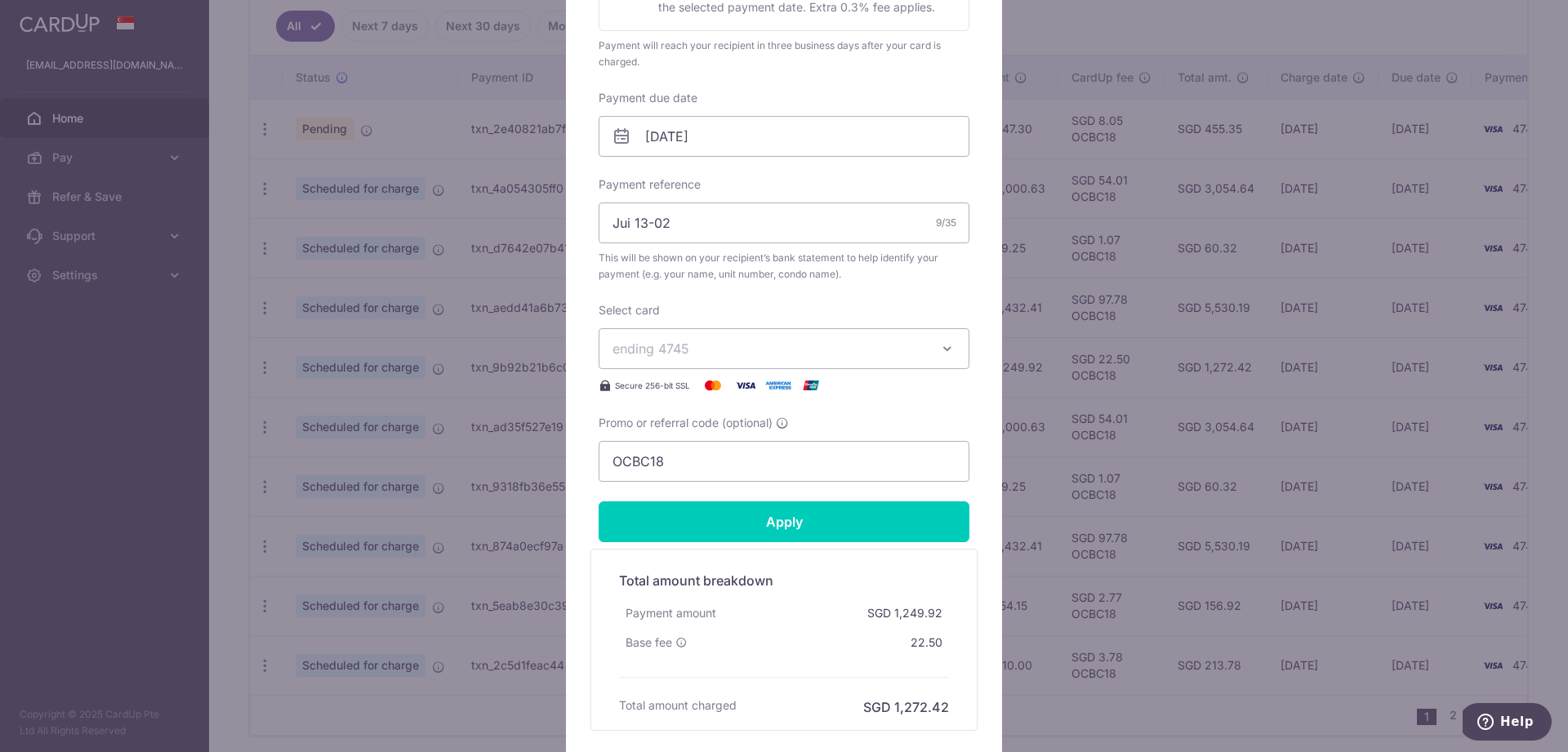
scroll to position [485, 0]
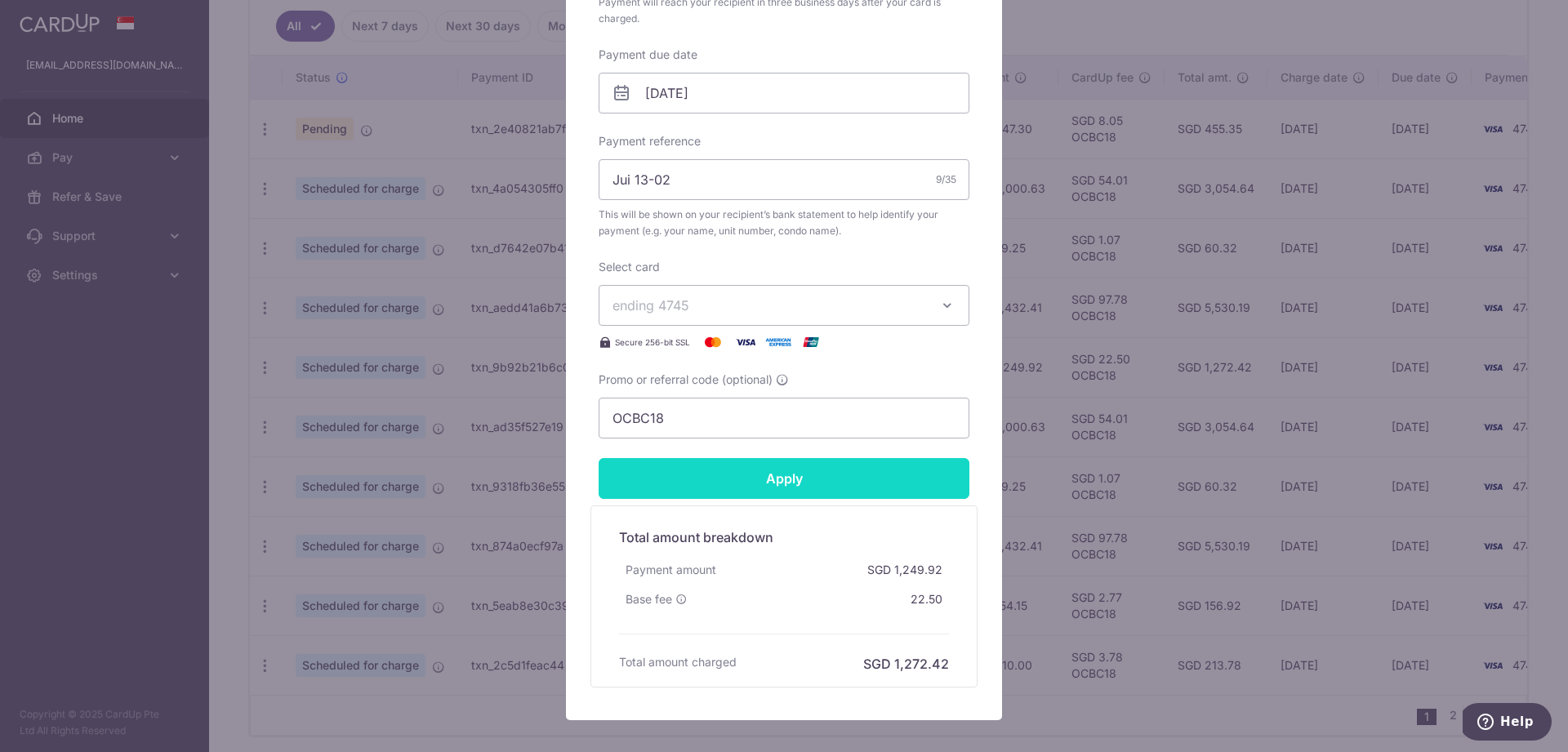
type input "1,200.00"
click at [764, 496] on input "Apply" at bounding box center [784, 478] width 371 height 41
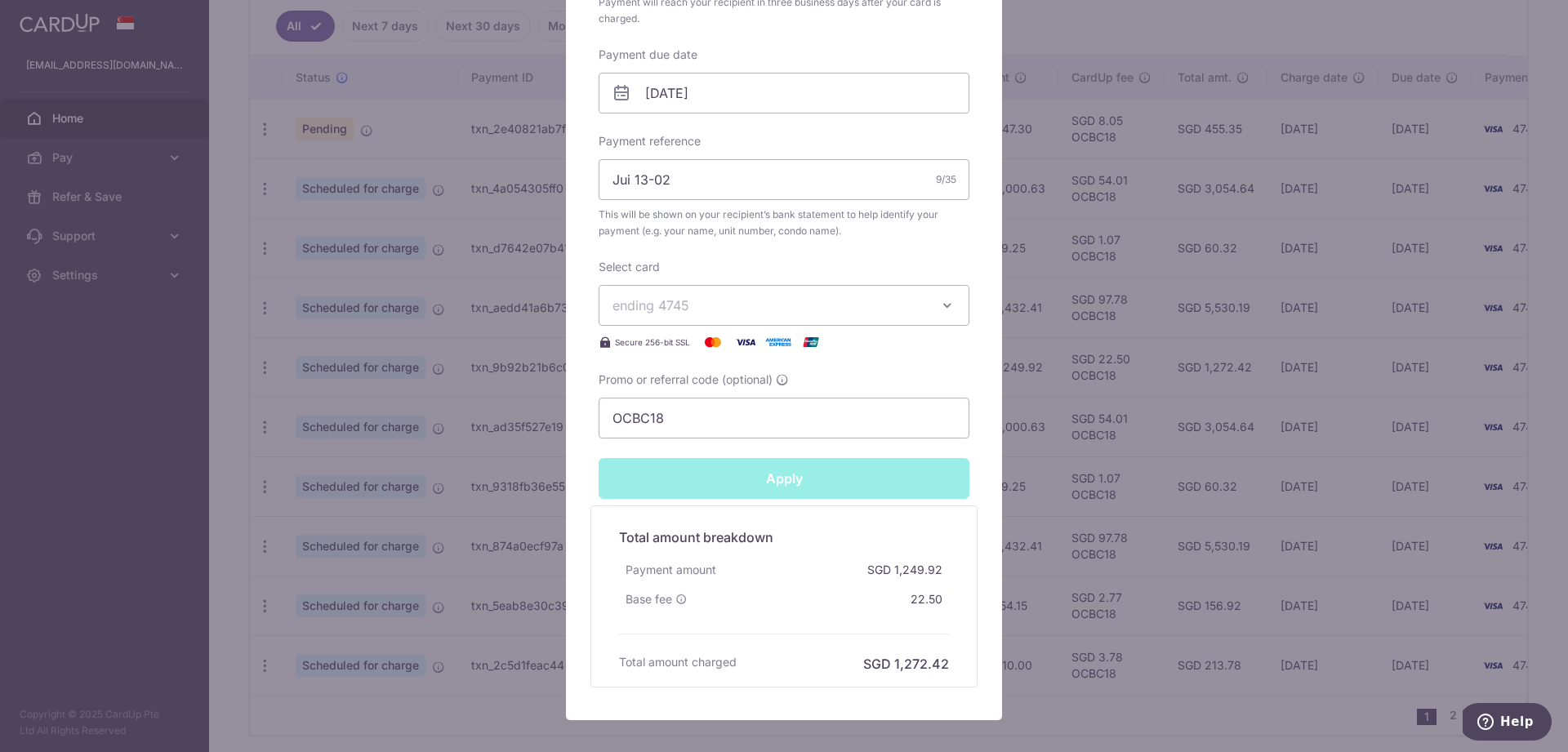
type input "Successfully Applied"
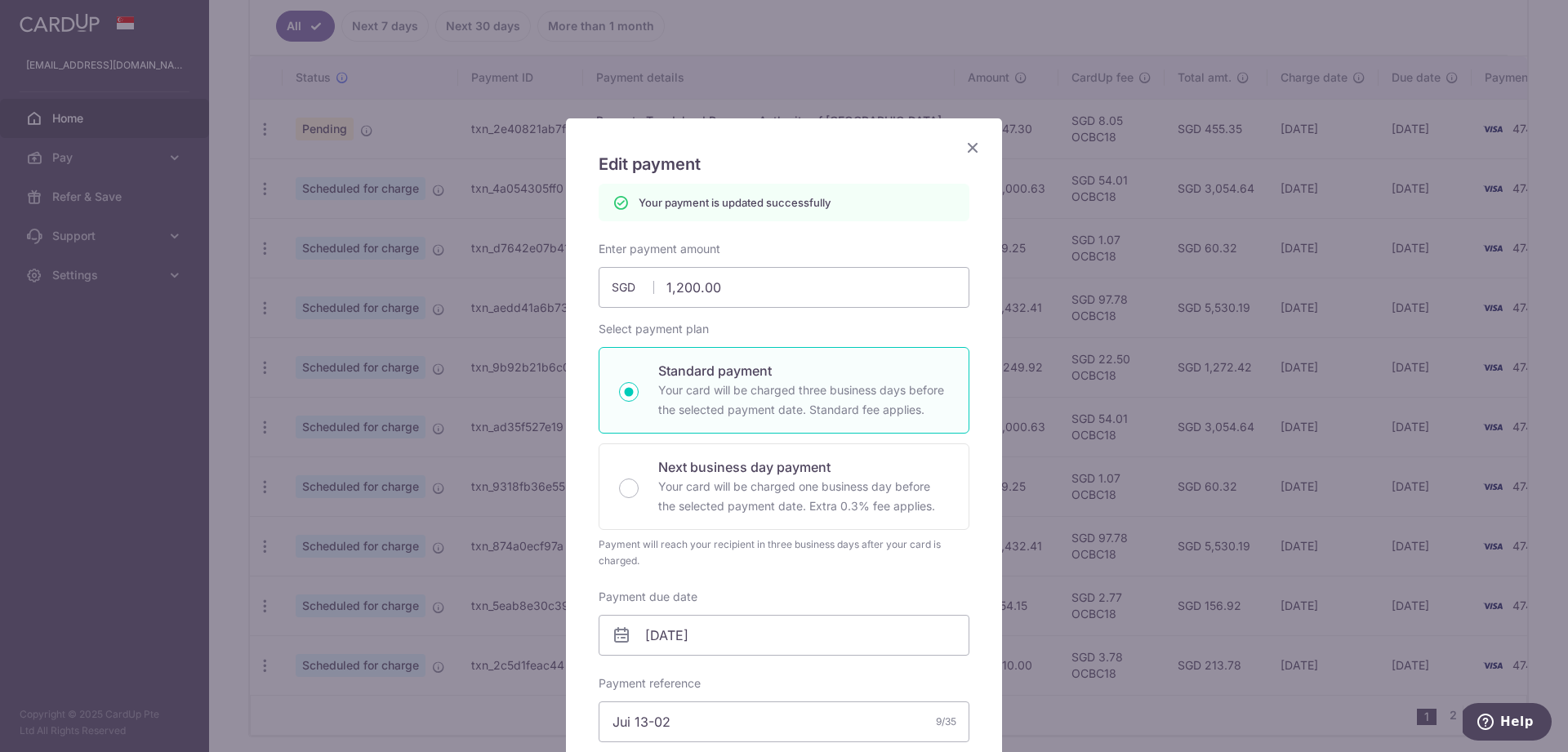
scroll to position [0, 0]
click at [971, 152] on icon "Close" at bounding box center [973, 147] width 20 height 21
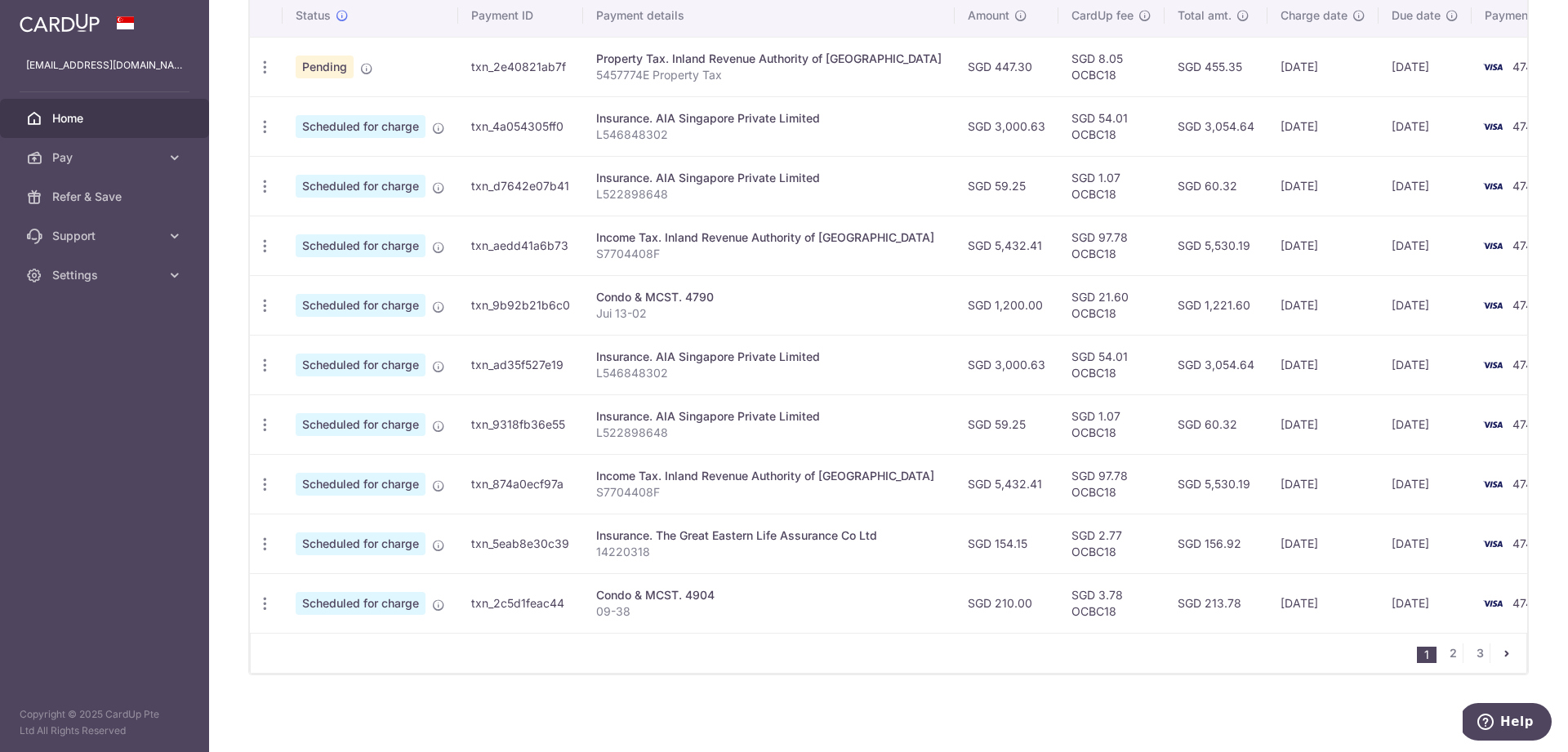
scroll to position [510, 0]
